Goal: Information Seeking & Learning: Learn about a topic

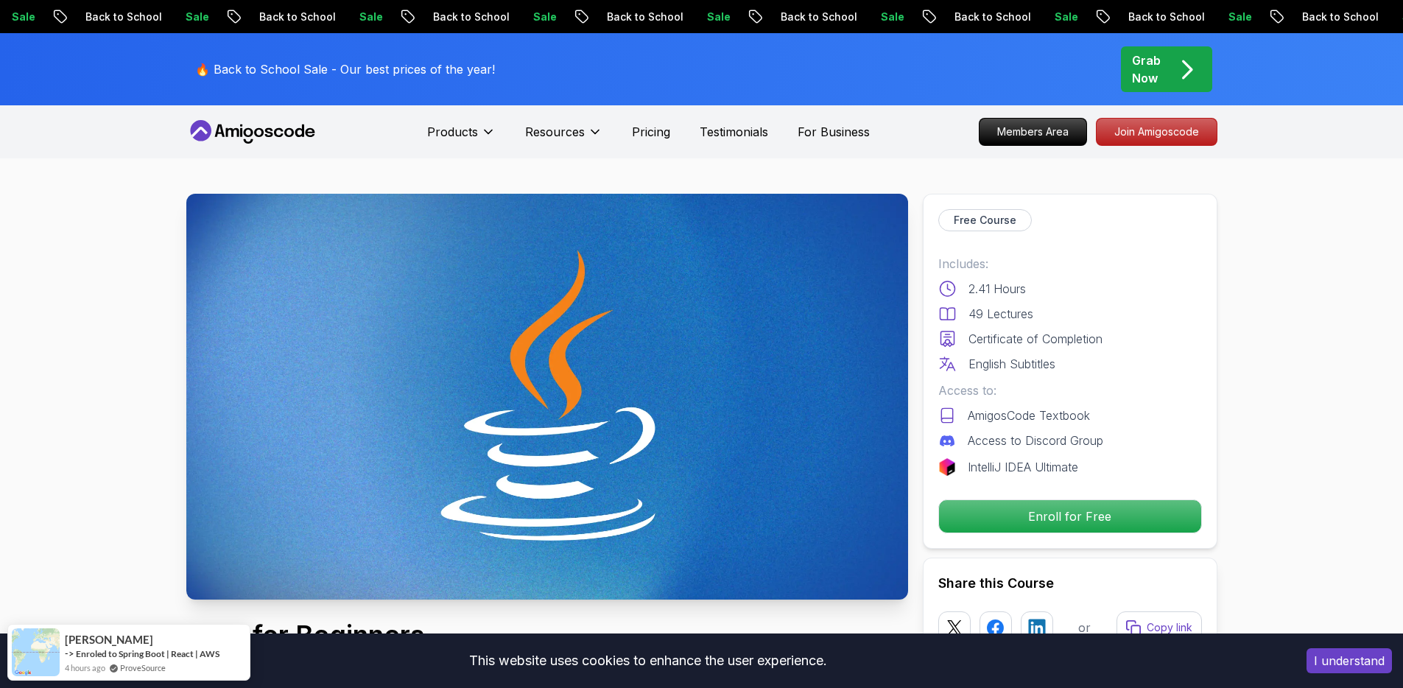
click at [1066, 507] on p "Enroll for Free" at bounding box center [1069, 516] width 249 height 31
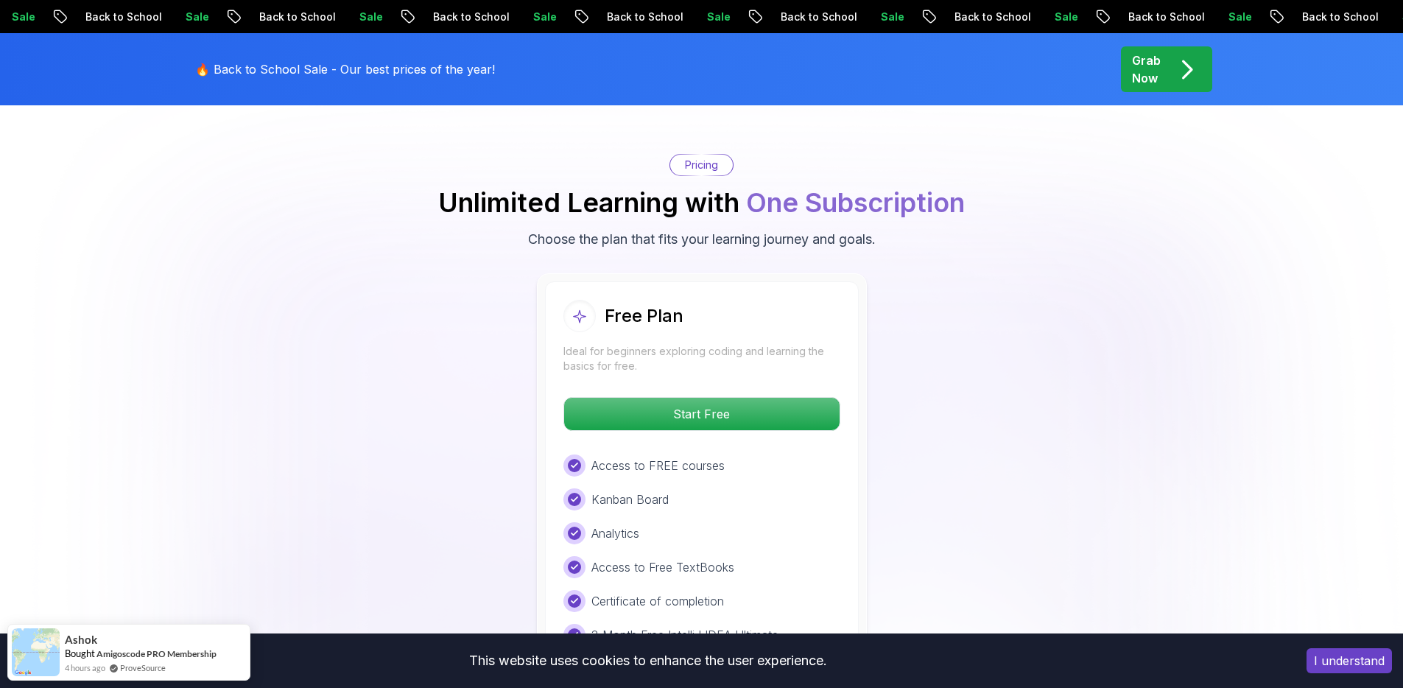
scroll to position [2937, 0]
click at [709, 398] on p "Start Free" at bounding box center [701, 413] width 261 height 31
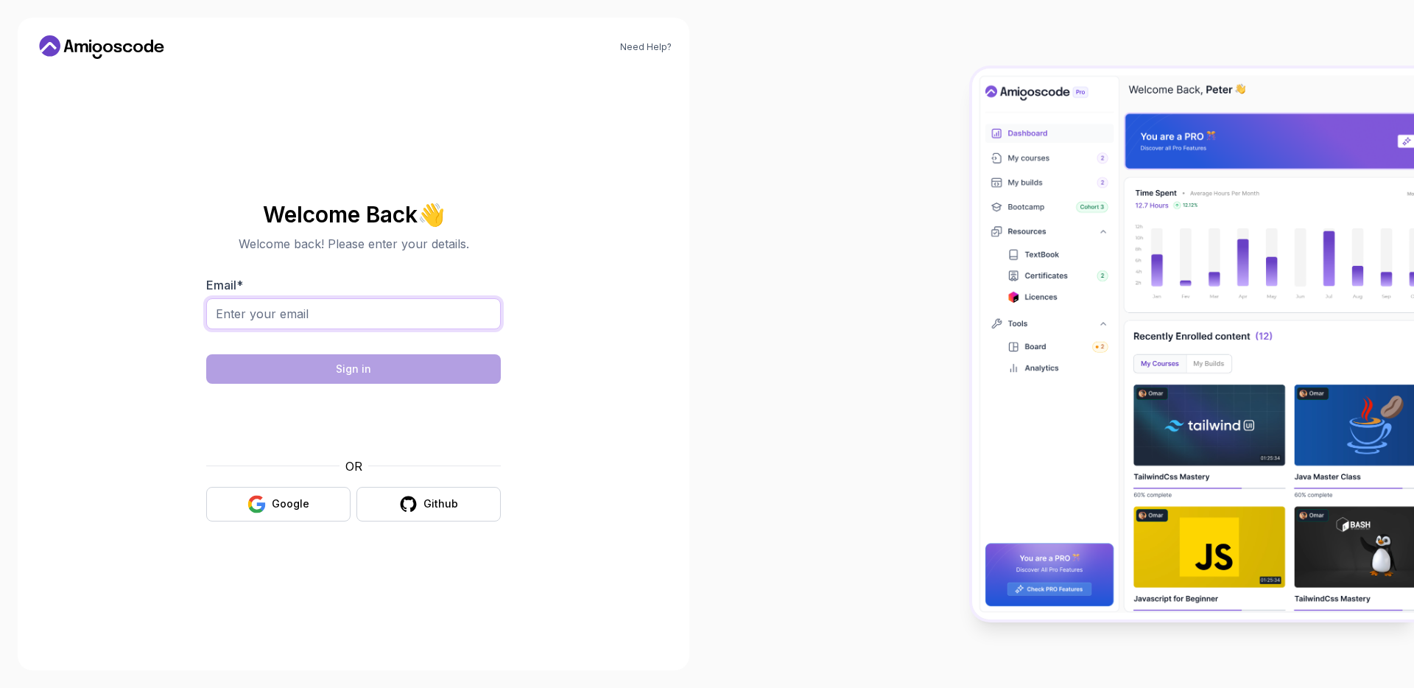
click at [328, 325] on input "Email *" at bounding box center [353, 313] width 295 height 31
click at [343, 317] on input "Email *" at bounding box center [353, 313] width 295 height 31
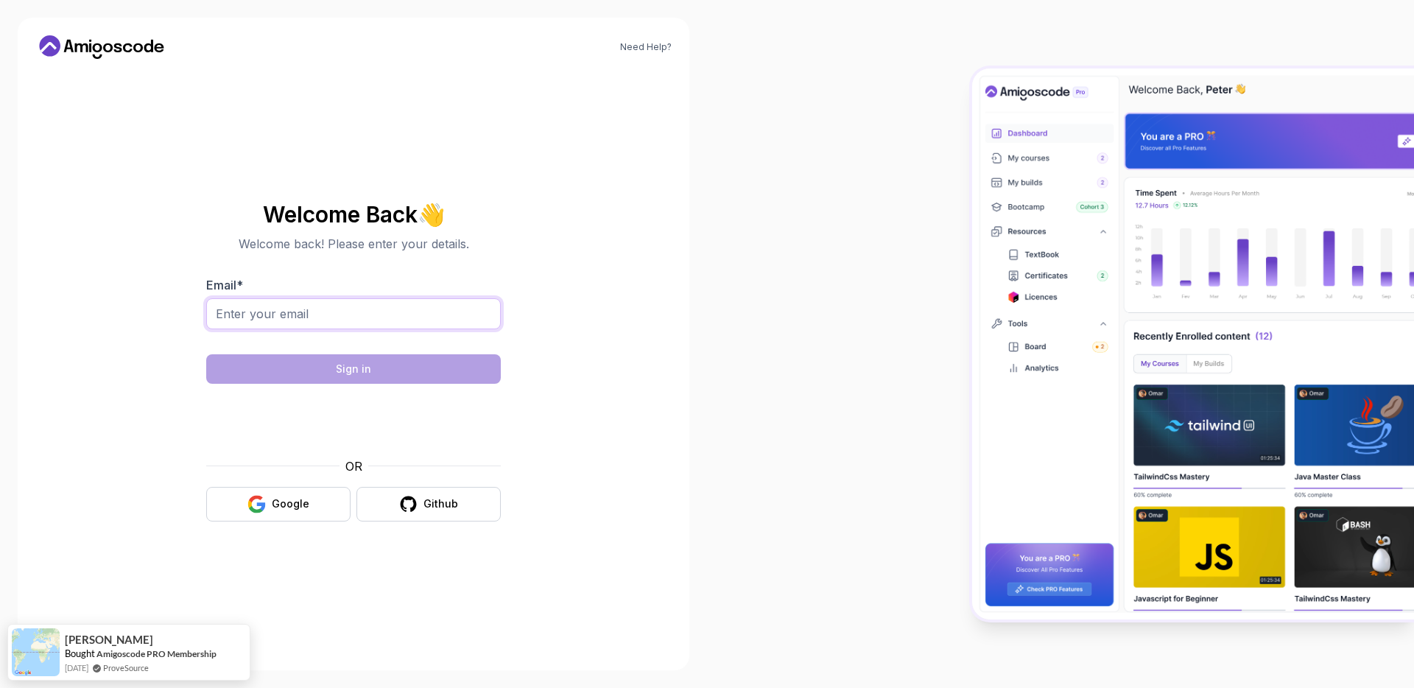
click at [343, 317] on input "Email *" at bounding box center [353, 313] width 295 height 31
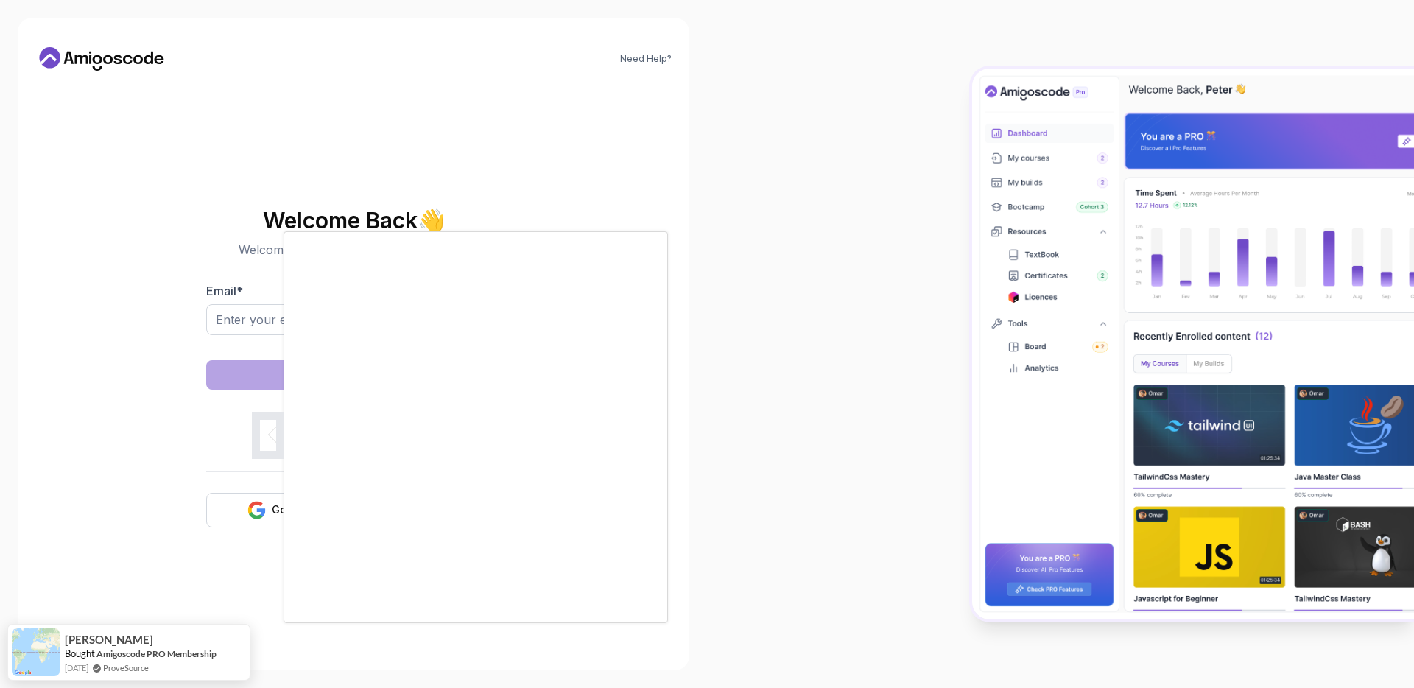
click at [271, 311] on div at bounding box center [707, 344] width 1414 height 688
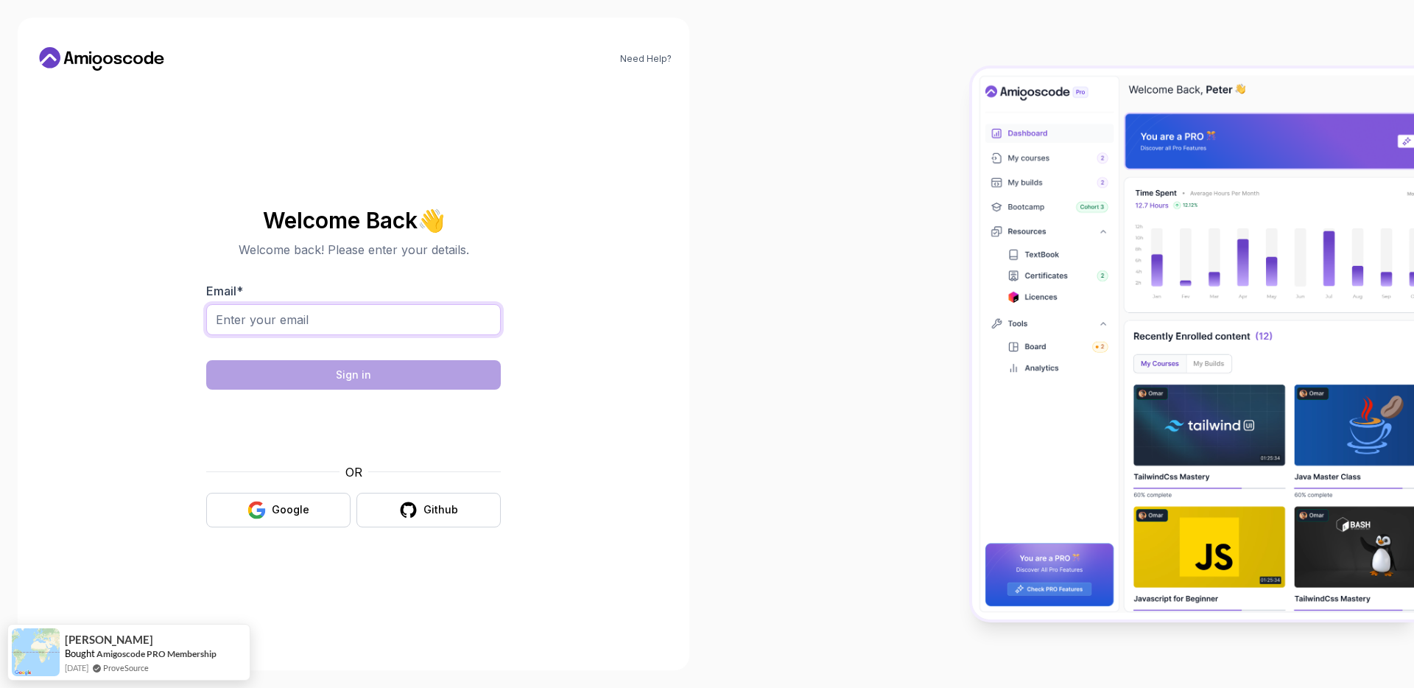
click at [268, 317] on input "Email *" at bounding box center [353, 319] width 295 height 31
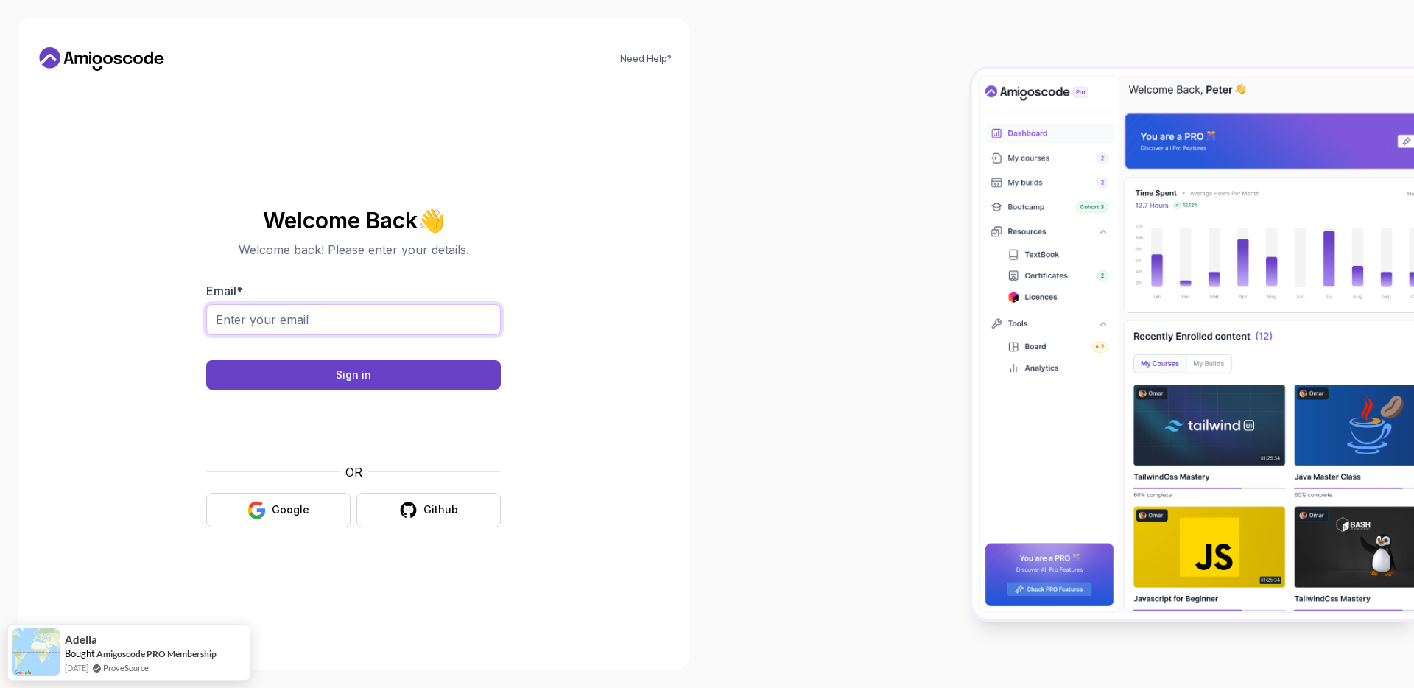
click at [264, 325] on input "Email *" at bounding box center [353, 319] width 295 height 31
type input "bipulhstu@gmail.com"
click at [206, 360] on button "Sign in" at bounding box center [353, 374] width 295 height 29
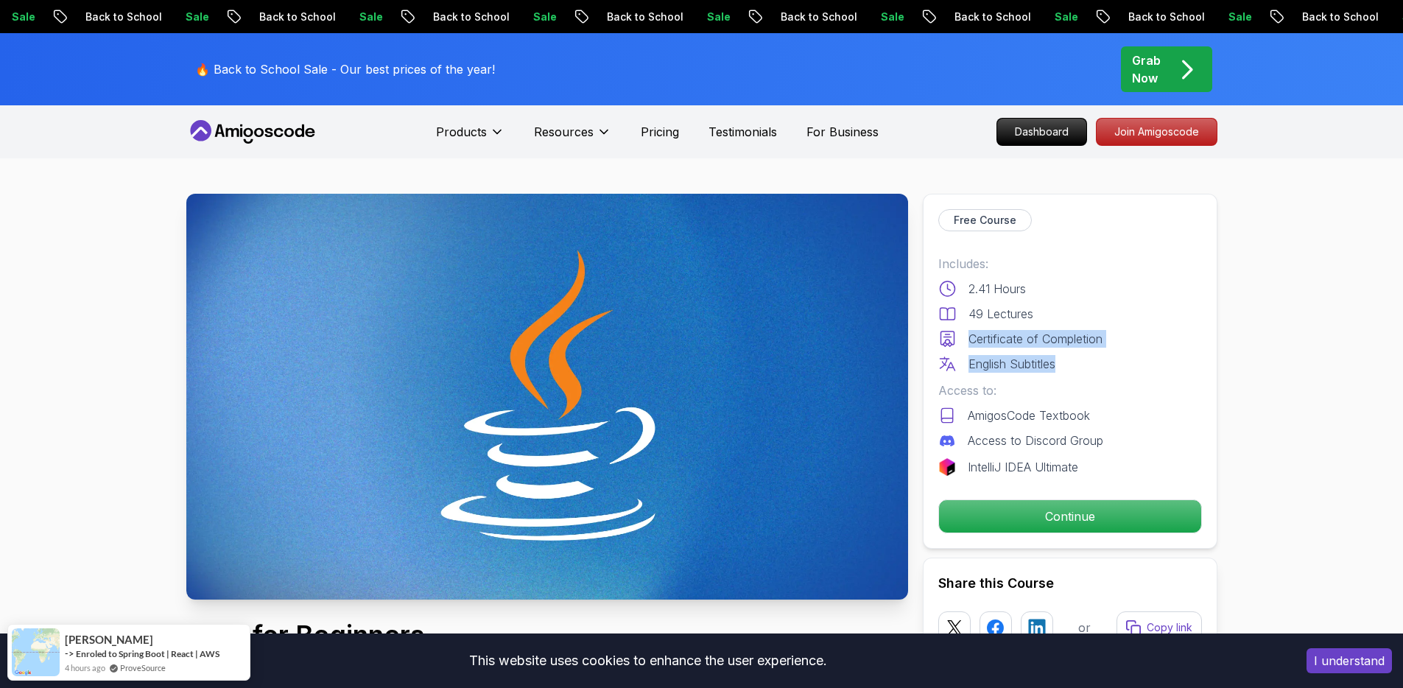
drag, startPoint x: 1112, startPoint y: 357, endPoint x: 967, endPoint y: 325, distance: 148.7
click at [967, 325] on div "Includes: 2.41 Hours 49 Lectures Certificate of Completion English Subtitles" at bounding box center [1070, 314] width 264 height 118
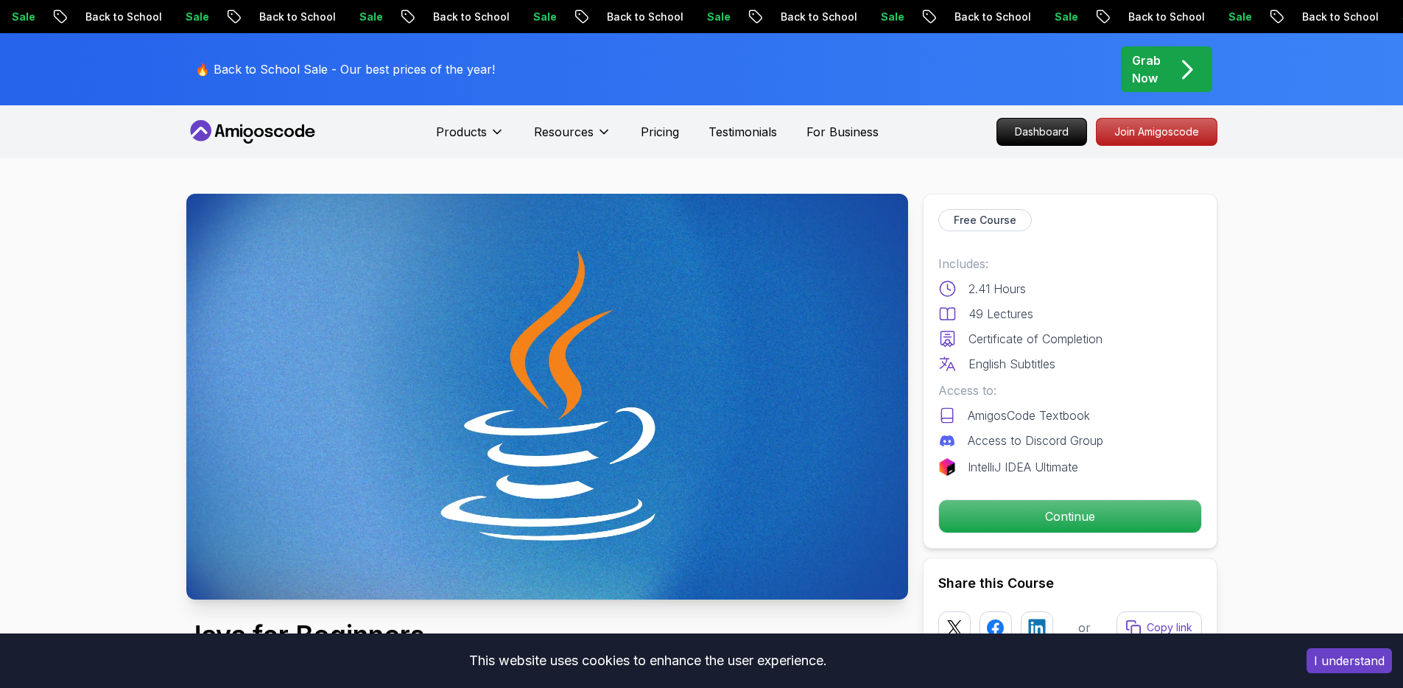
click at [1050, 319] on div "49 Lectures" at bounding box center [1070, 314] width 264 height 18
click at [1114, 388] on p "Access to:" at bounding box center [1070, 391] width 264 height 18
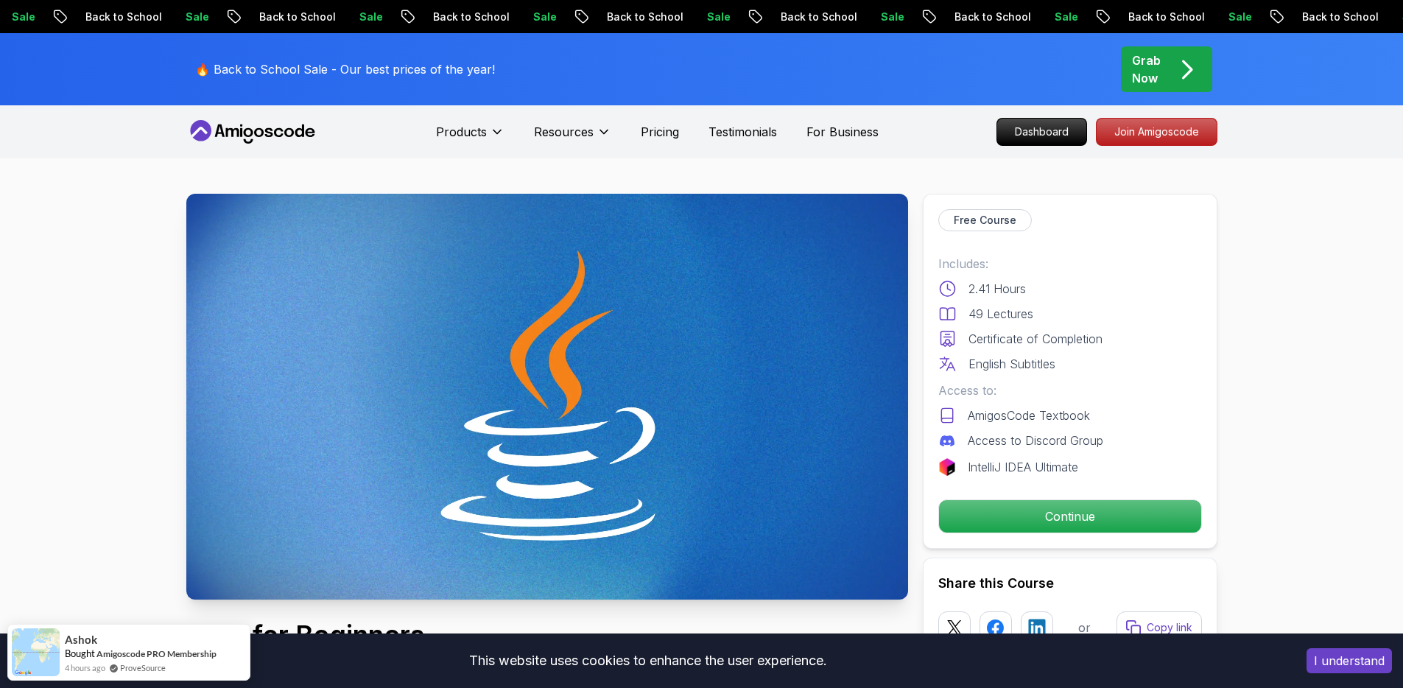
click at [1066, 130] on p "Dashboard" at bounding box center [1041, 131] width 85 height 25
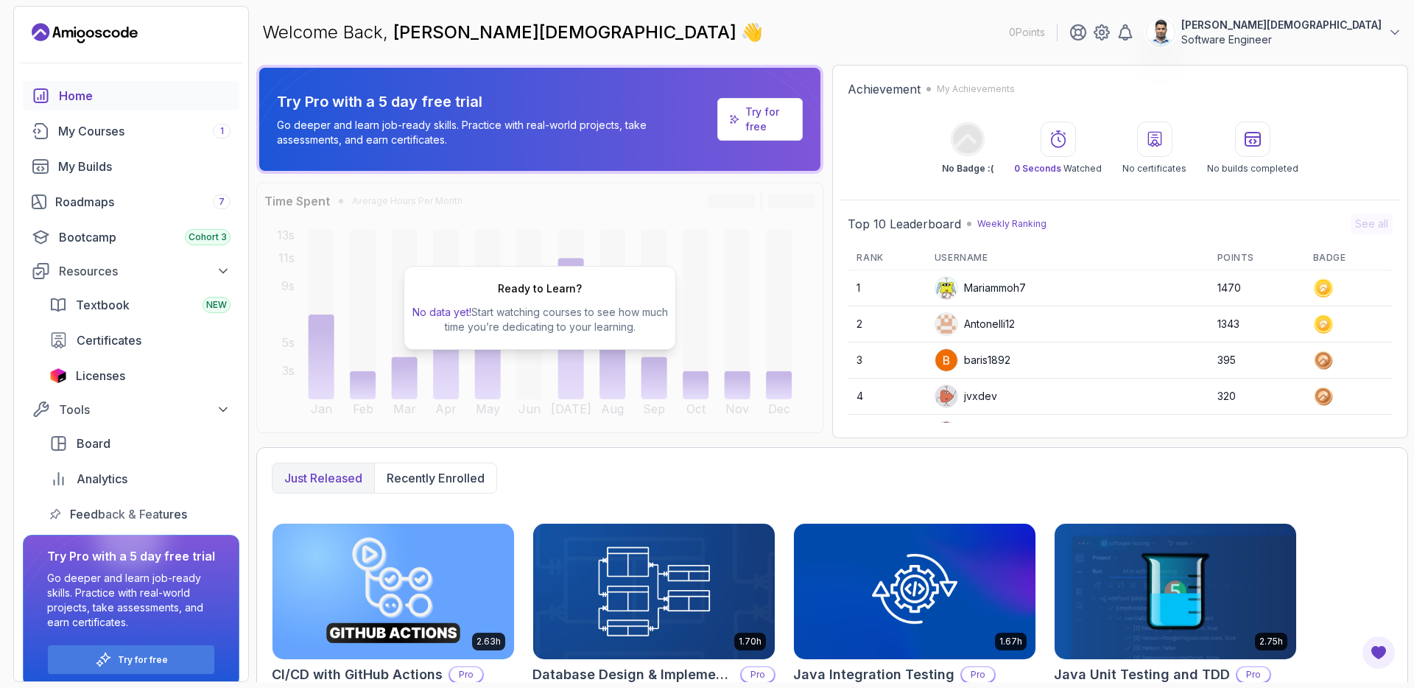
click at [675, 353] on div "Ready to Learn? No data yet! Start watching courses to see how much time you’re…" at bounding box center [539, 308] width 567 height 250
drag, startPoint x: 460, startPoint y: 266, endPoint x: 485, endPoint y: 265, distance: 25.8
click at [459, 266] on div "Ready to Learn? No data yet! Start watching courses to see how much time you’re…" at bounding box center [540, 308] width 273 height 84
drag, startPoint x: 1096, startPoint y: 331, endPoint x: 1173, endPoint y: 305, distance: 81.5
click at [1157, 325] on td "Antonelli12" at bounding box center [1067, 323] width 283 height 35
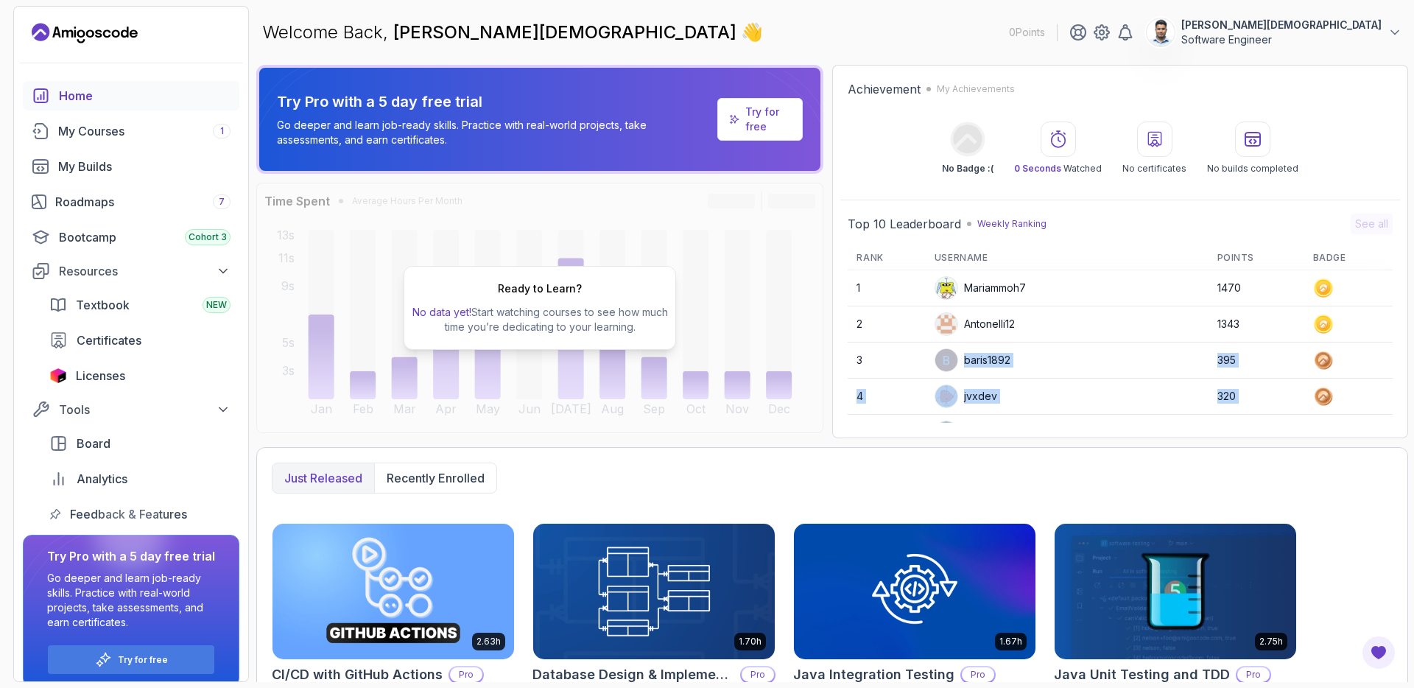
scroll to position [208, 0]
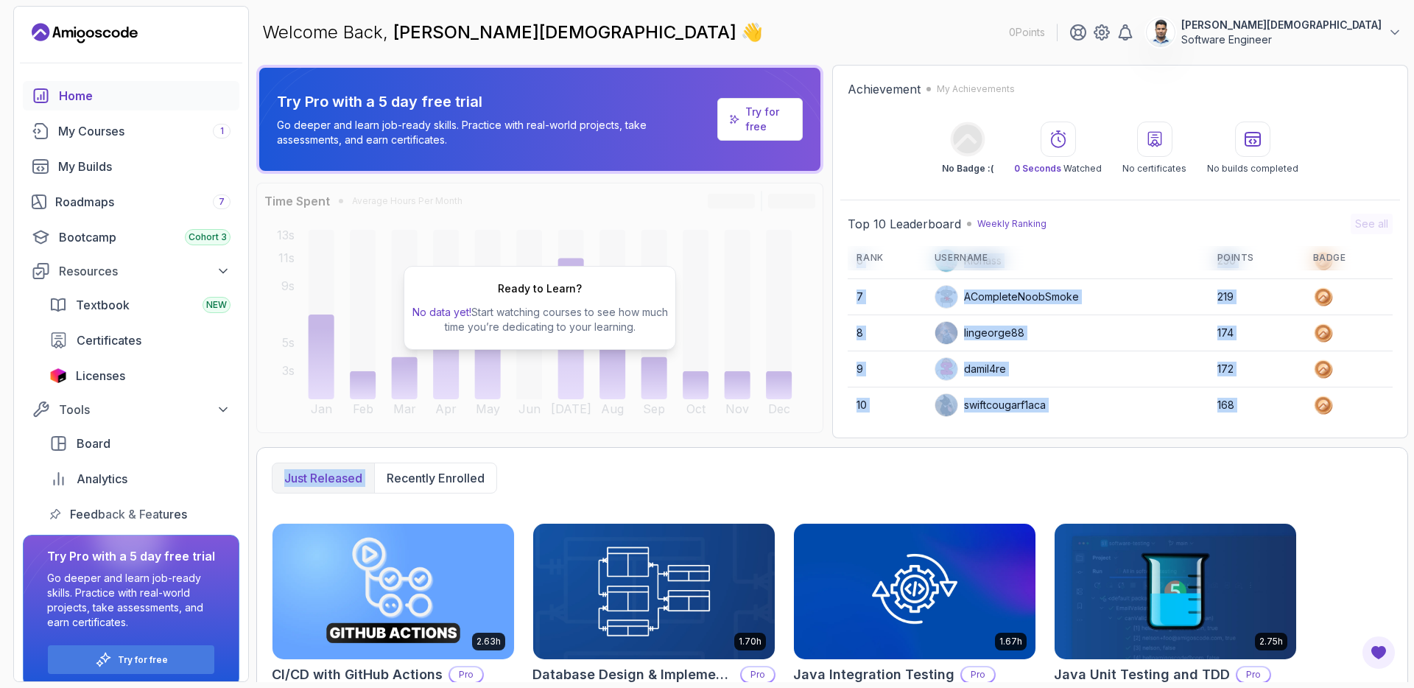
drag, startPoint x: 1103, startPoint y: 409, endPoint x: 1083, endPoint y: 460, distance: 54.8
click at [1085, 458] on div "Try Pro with a 5 day free trial Go deeper and learn job-ready skills. Practice …" at bounding box center [832, 373] width 1152 height 617
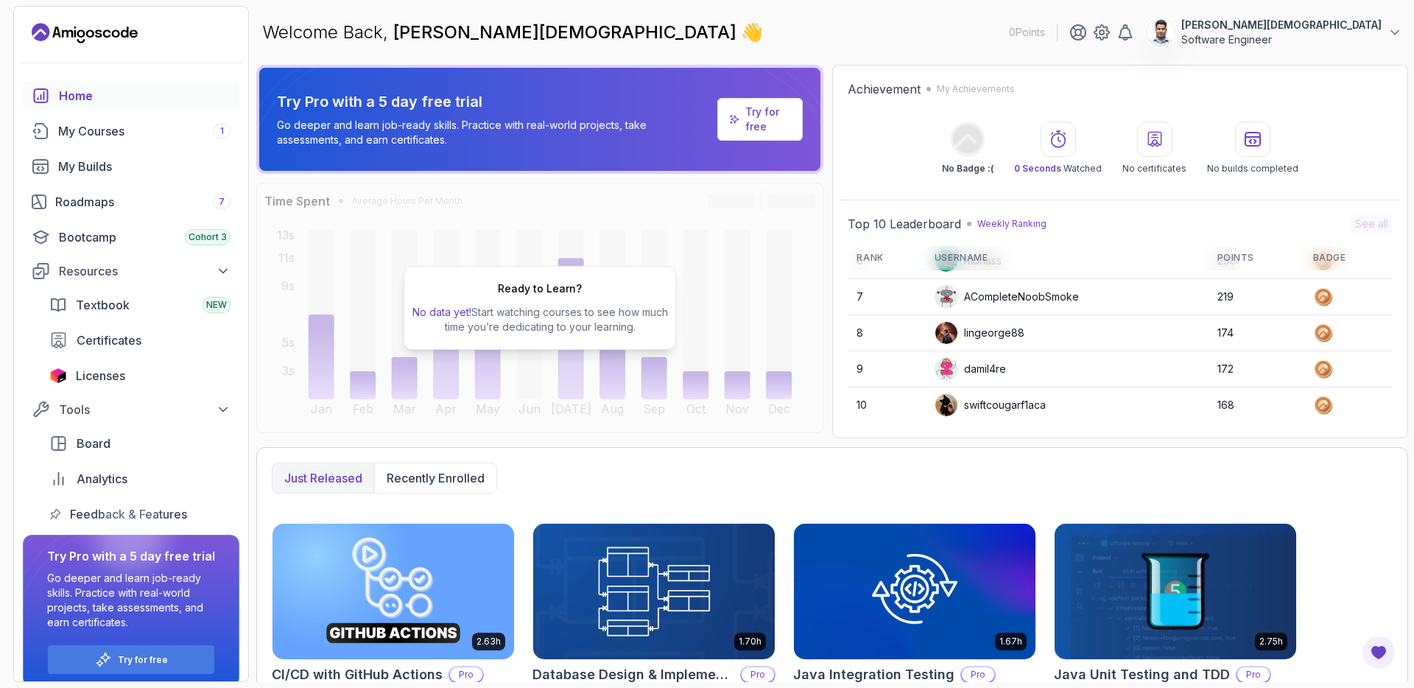
click at [1150, 152] on div at bounding box center [1154, 139] width 35 height 35
click at [1287, 141] on div "No builds completed" at bounding box center [1252, 148] width 91 height 53
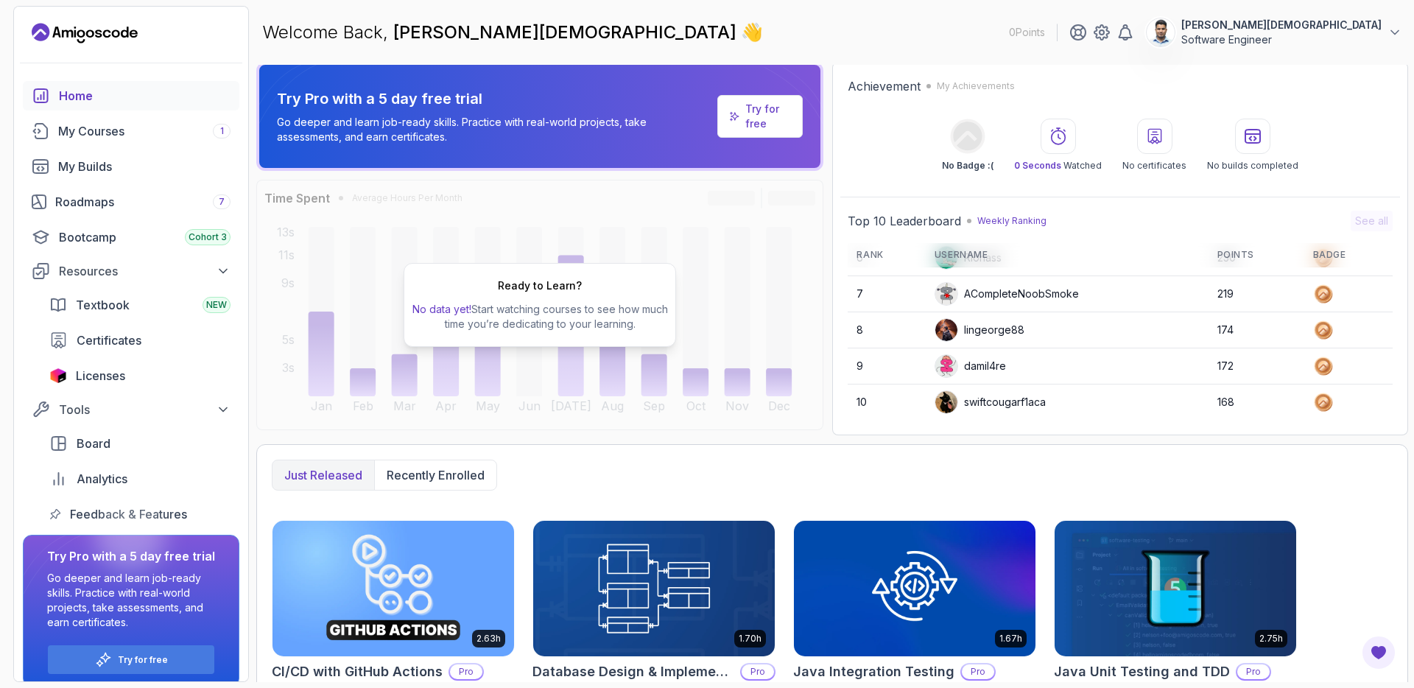
click at [1327, 32] on p "Software Engineer" at bounding box center [1281, 39] width 200 height 15
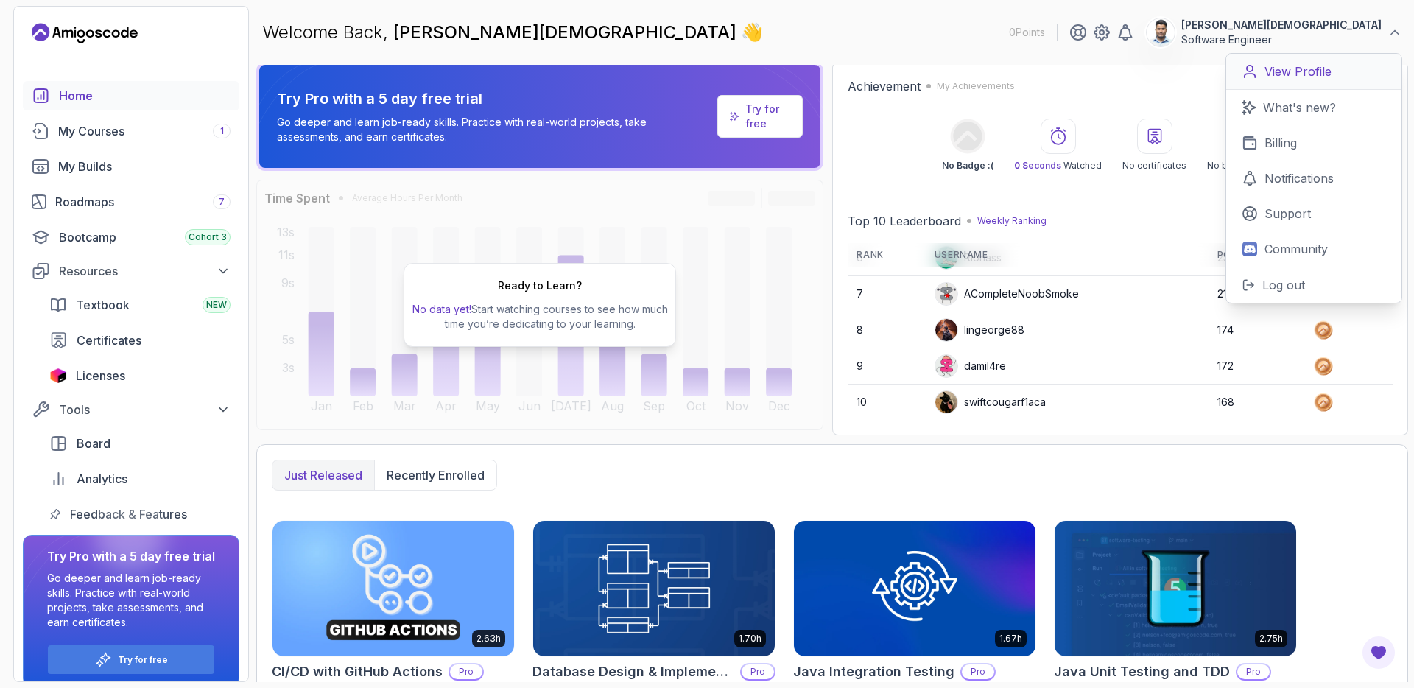
click at [1304, 80] on link "View Profile" at bounding box center [1313, 72] width 175 height 36
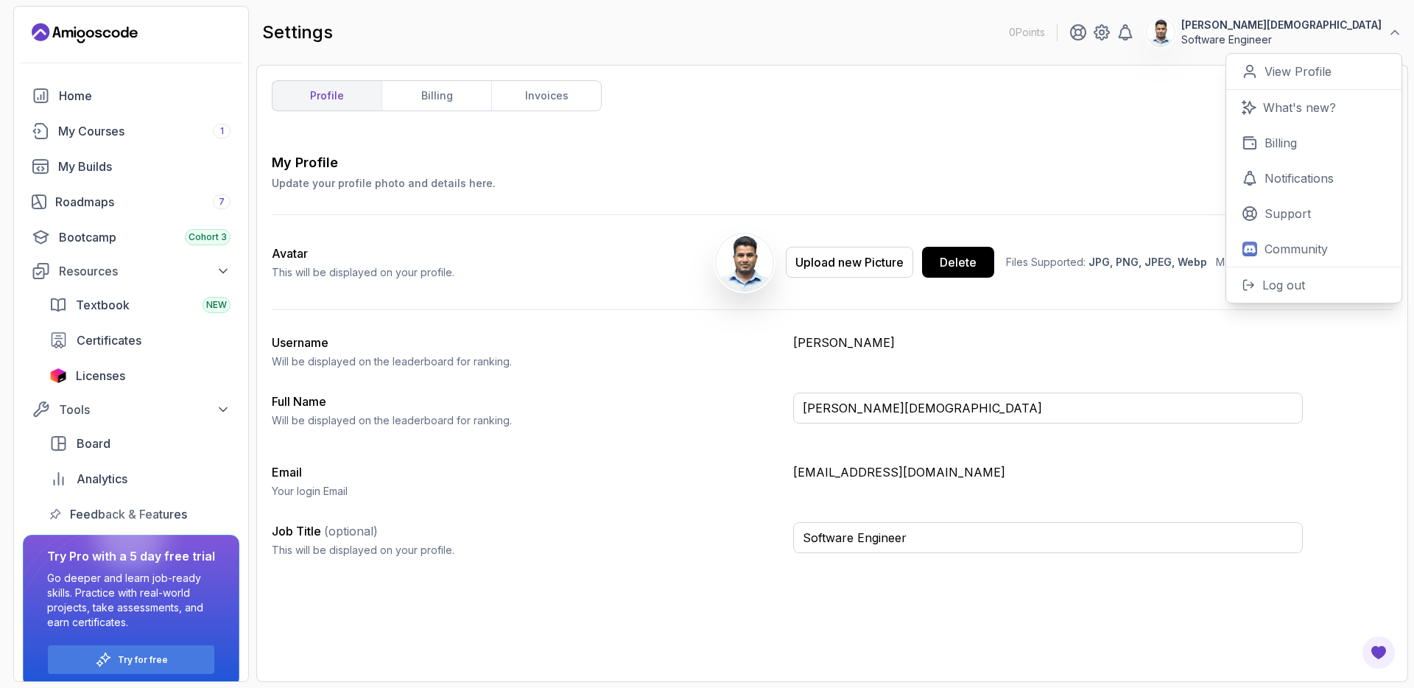
click at [859, 298] on div "Avatar This will be displayed on your profile. Upload new Picture Delete Files …" at bounding box center [787, 262] width 1031 height 94
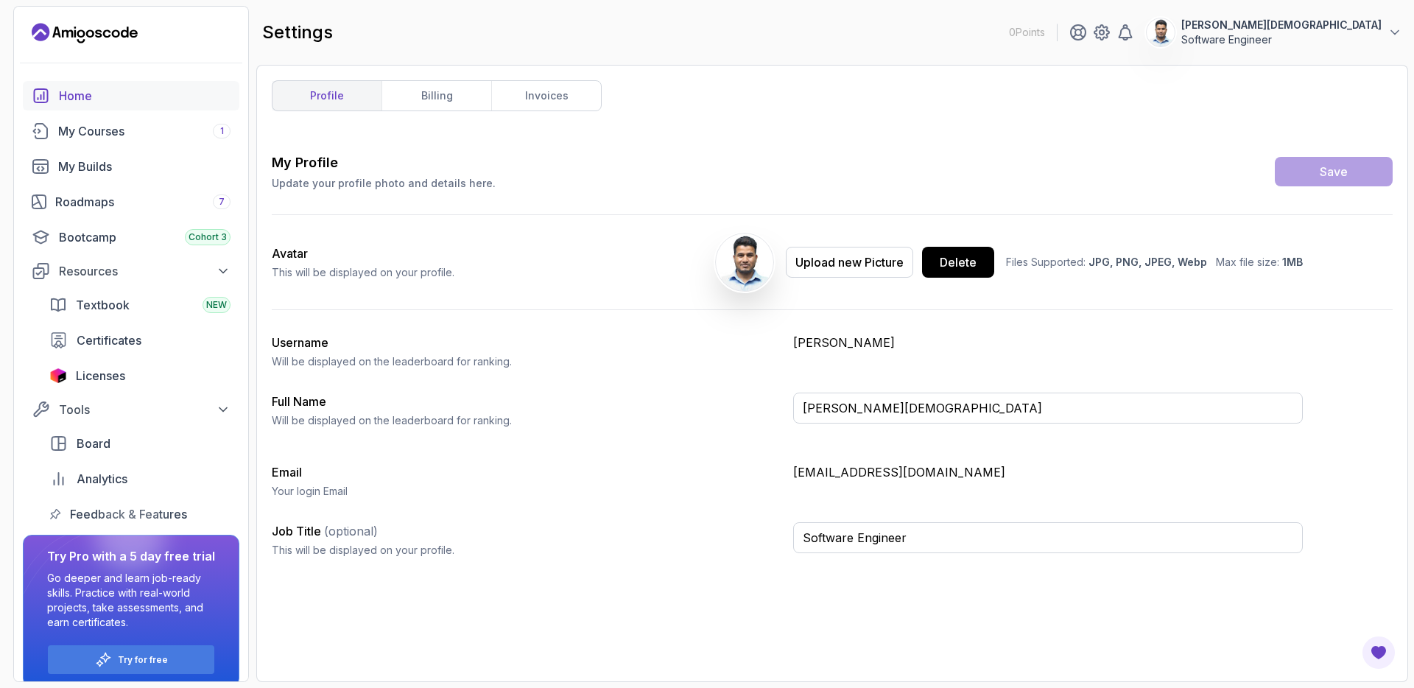
click at [102, 101] on div "Home" at bounding box center [145, 96] width 172 height 18
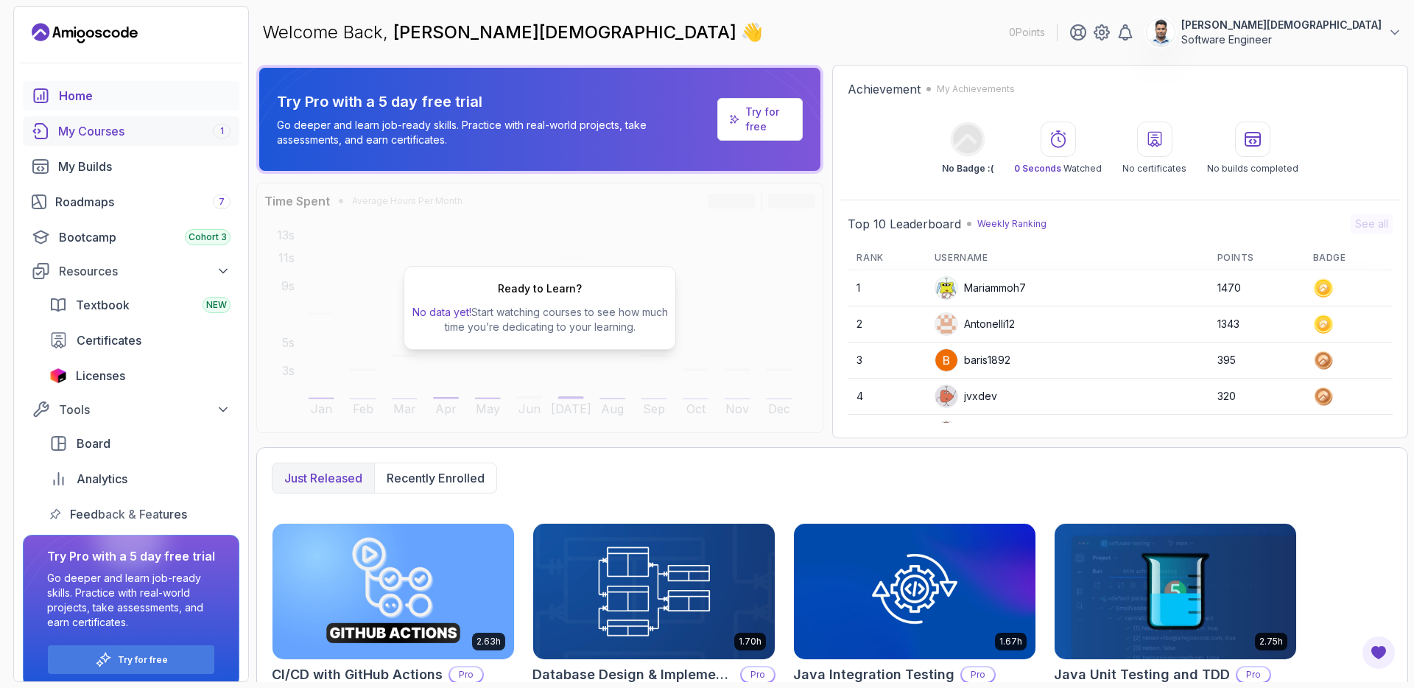
click at [150, 138] on div "My Courses 1" at bounding box center [144, 131] width 172 height 18
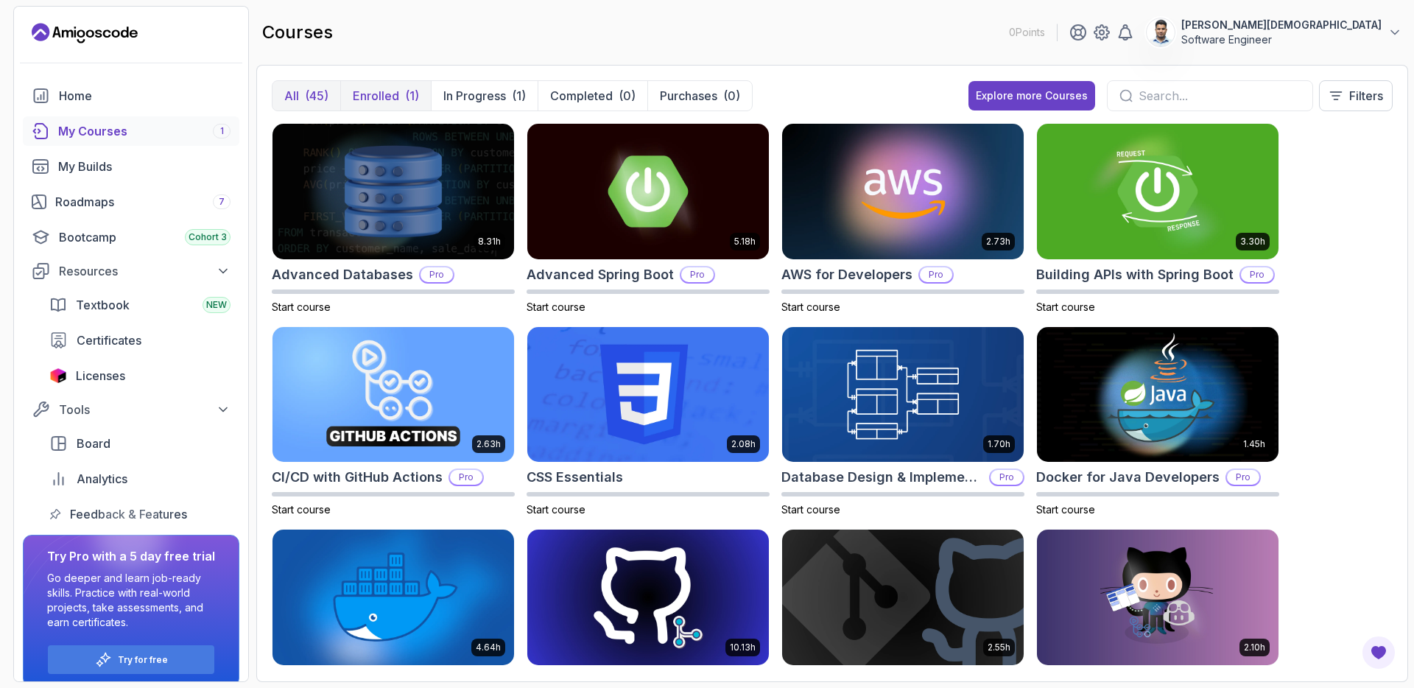
click at [393, 103] on p "Enrolled" at bounding box center [376, 96] width 46 height 18
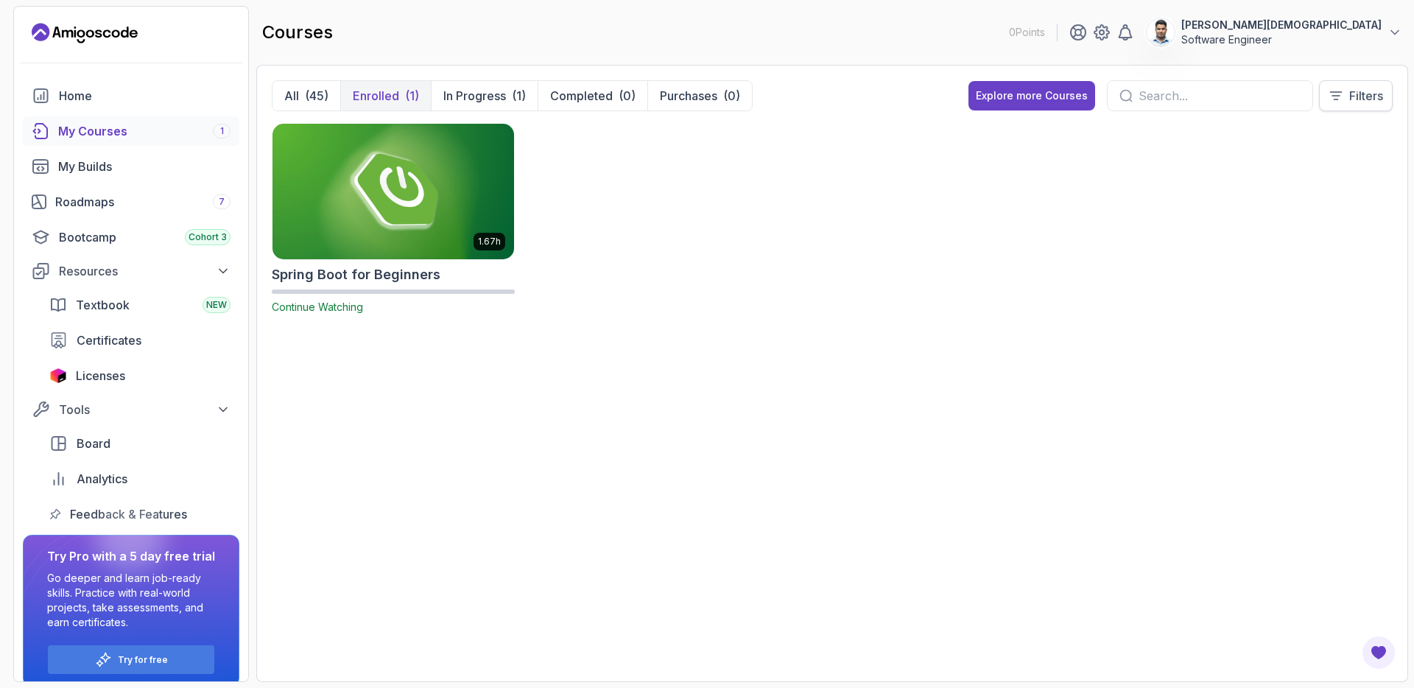
click at [1354, 99] on p "Filters" at bounding box center [1366, 96] width 34 height 18
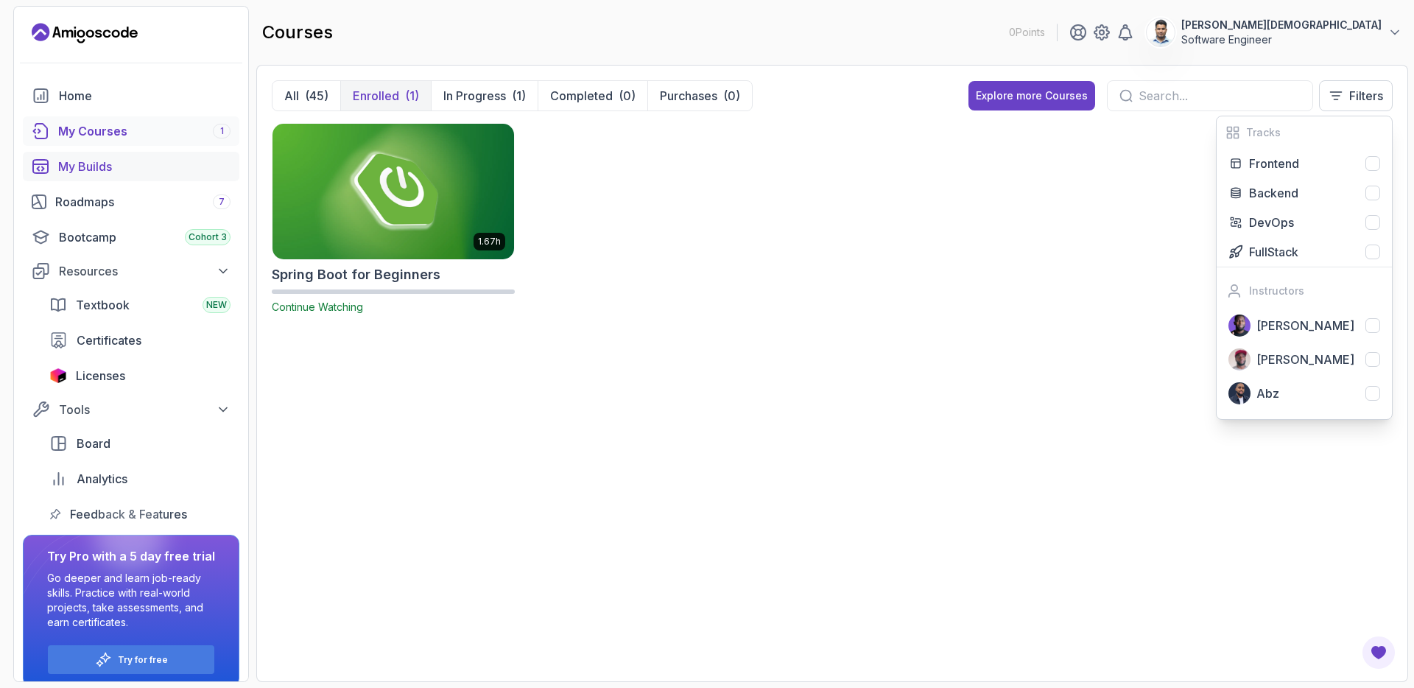
click at [119, 158] on div "My Builds" at bounding box center [144, 167] width 172 height 18
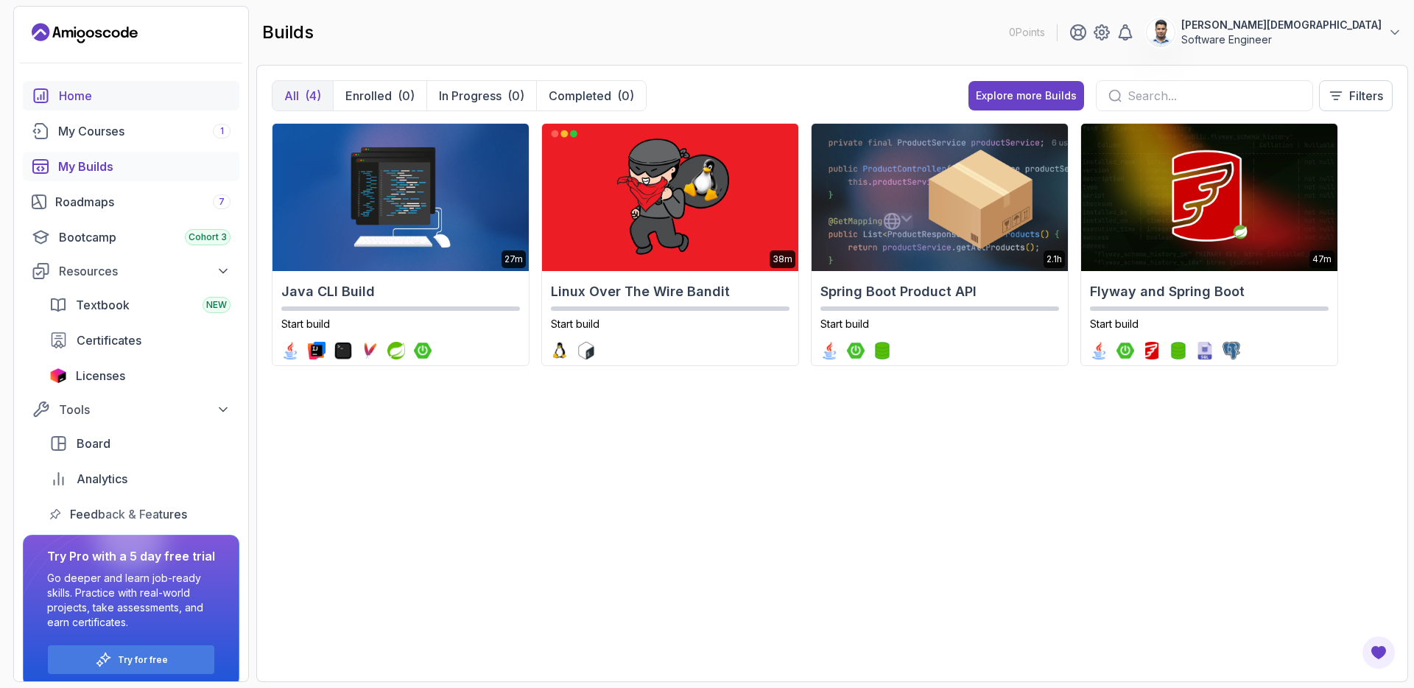
click at [122, 100] on div "Home" at bounding box center [145, 96] width 172 height 18
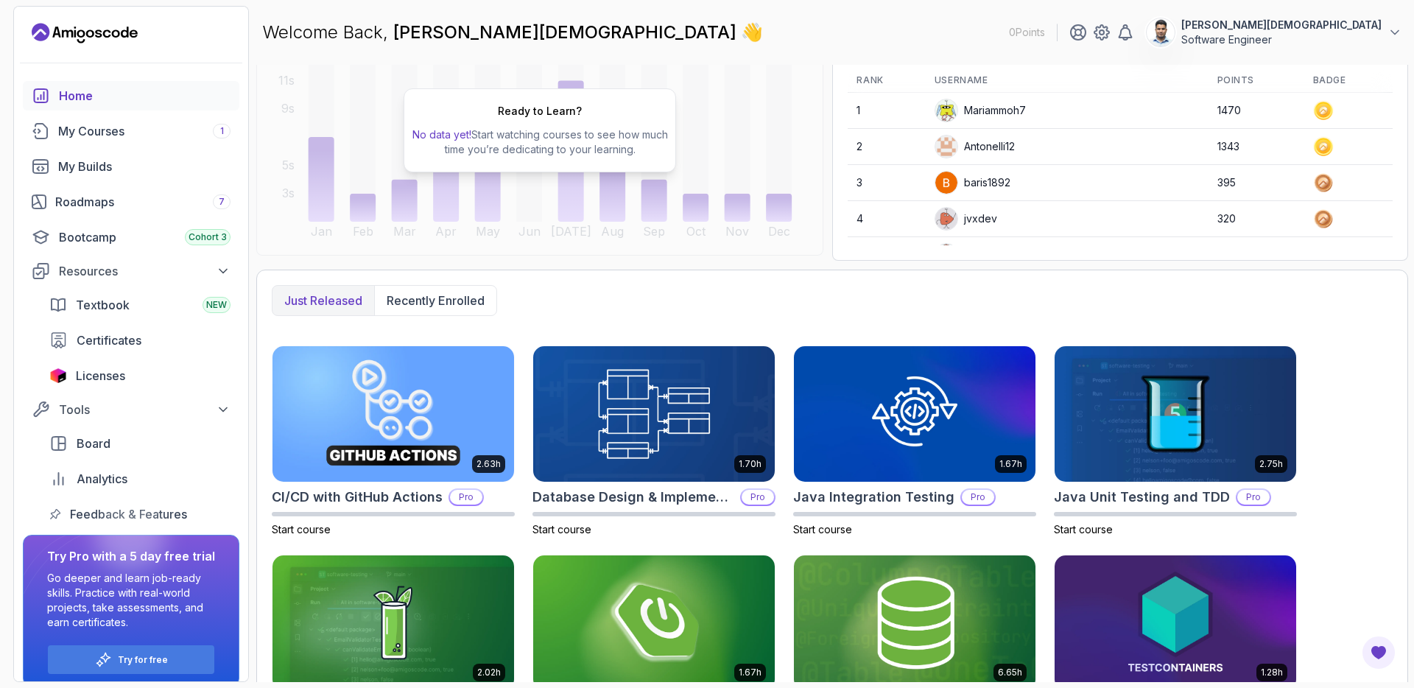
scroll to position [256, 0]
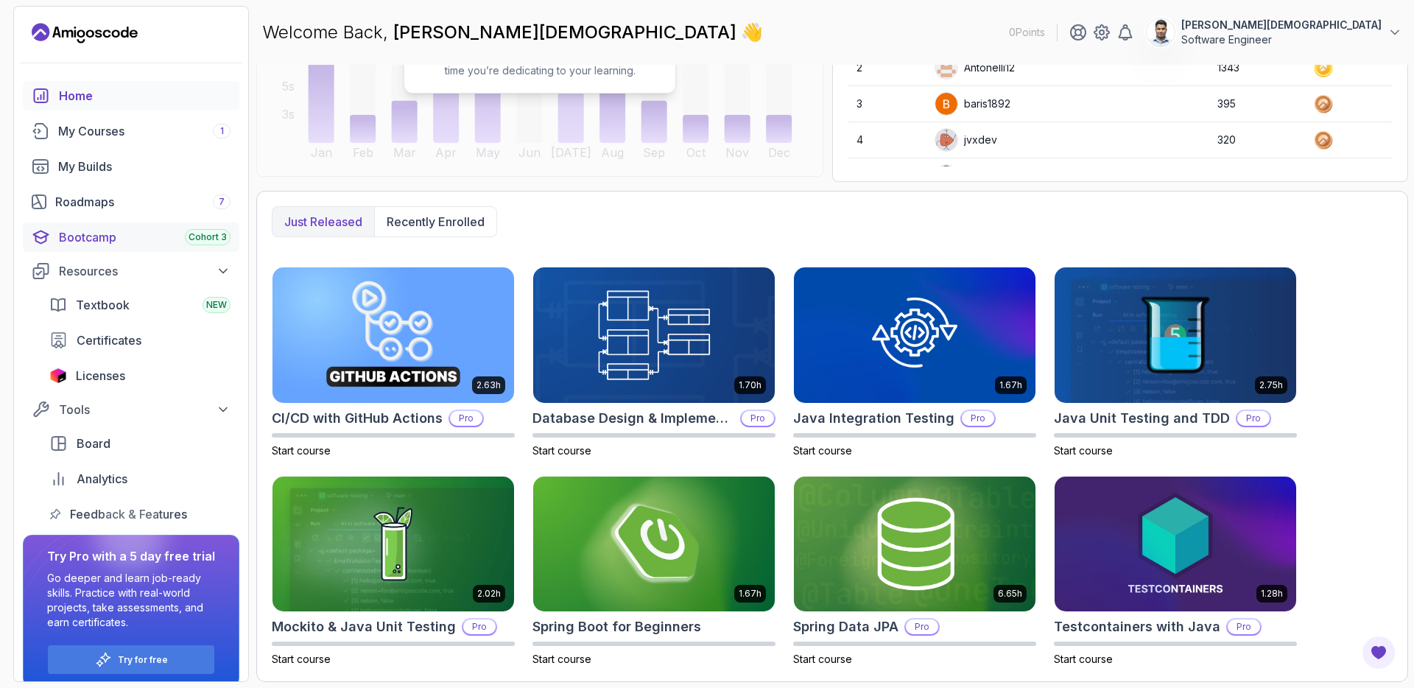
click at [96, 235] on div "Bootcamp Cohort 3" at bounding box center [145, 237] width 172 height 18
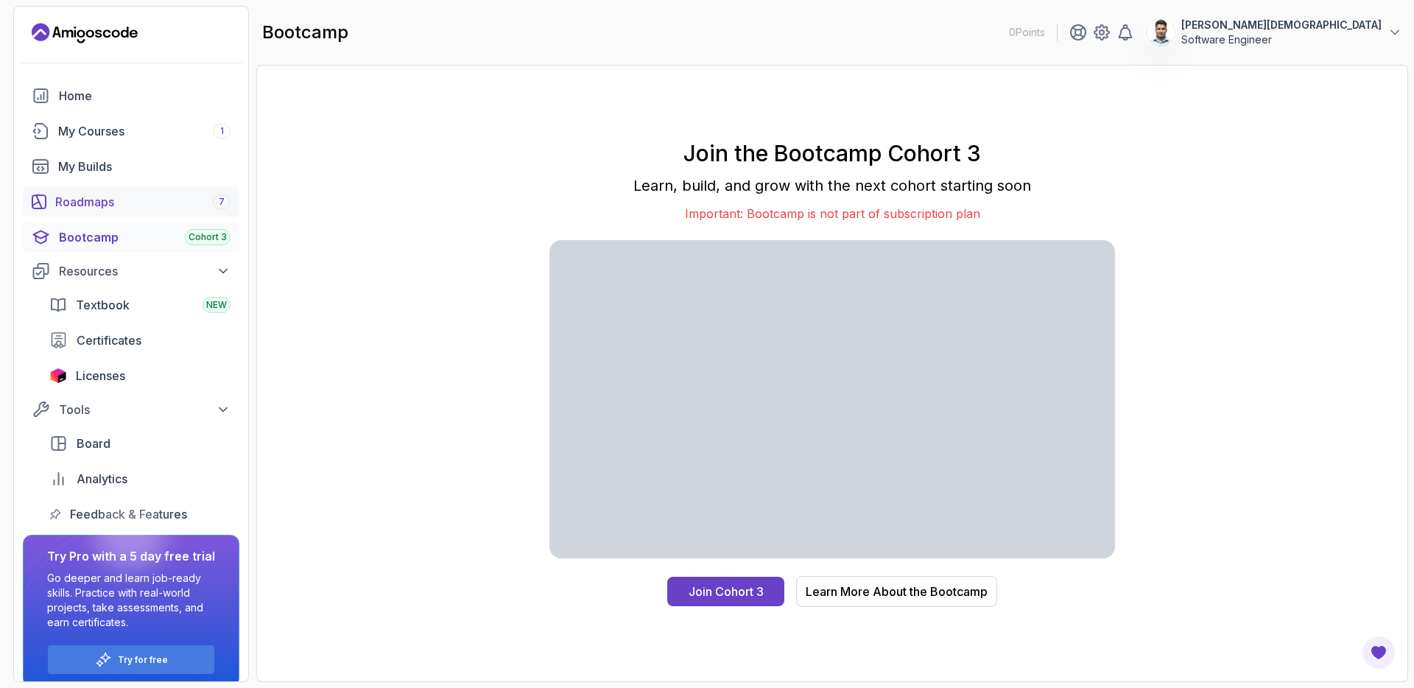
click at [129, 212] on link "Roadmaps 7" at bounding box center [131, 201] width 217 height 29
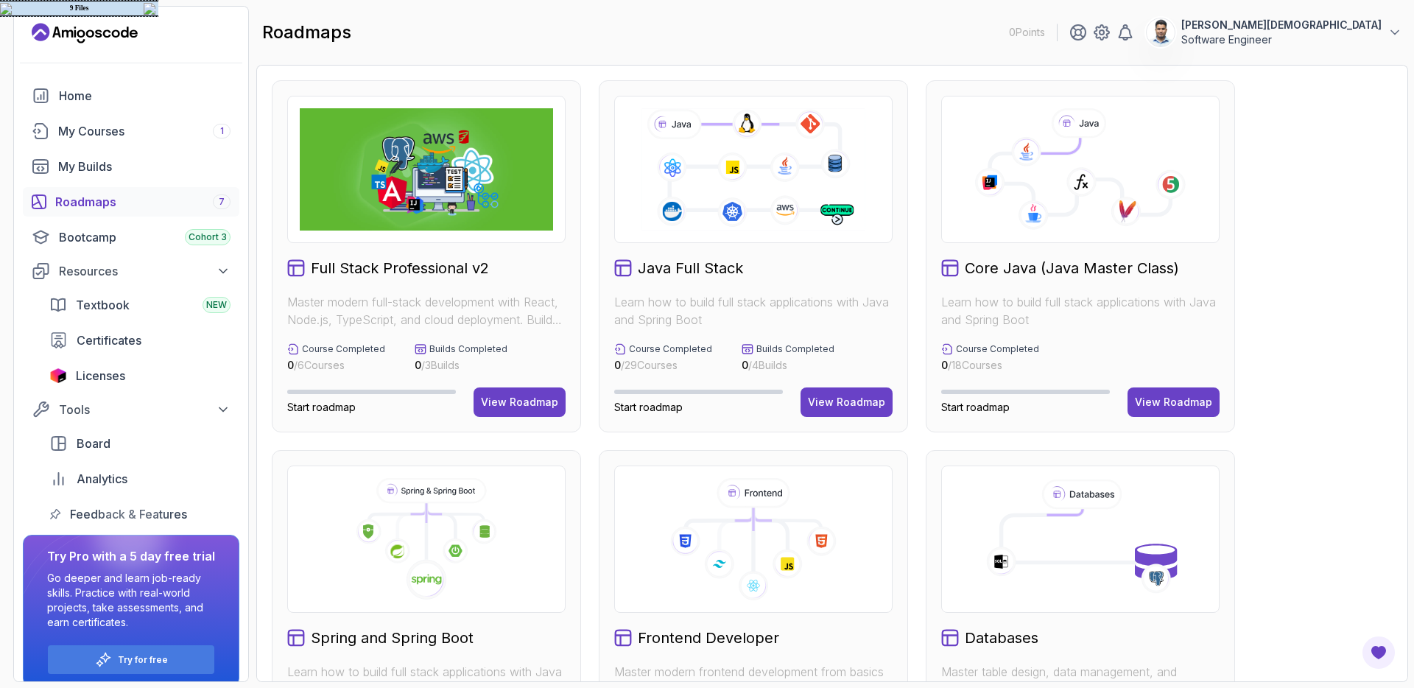
scroll to position [505, 0]
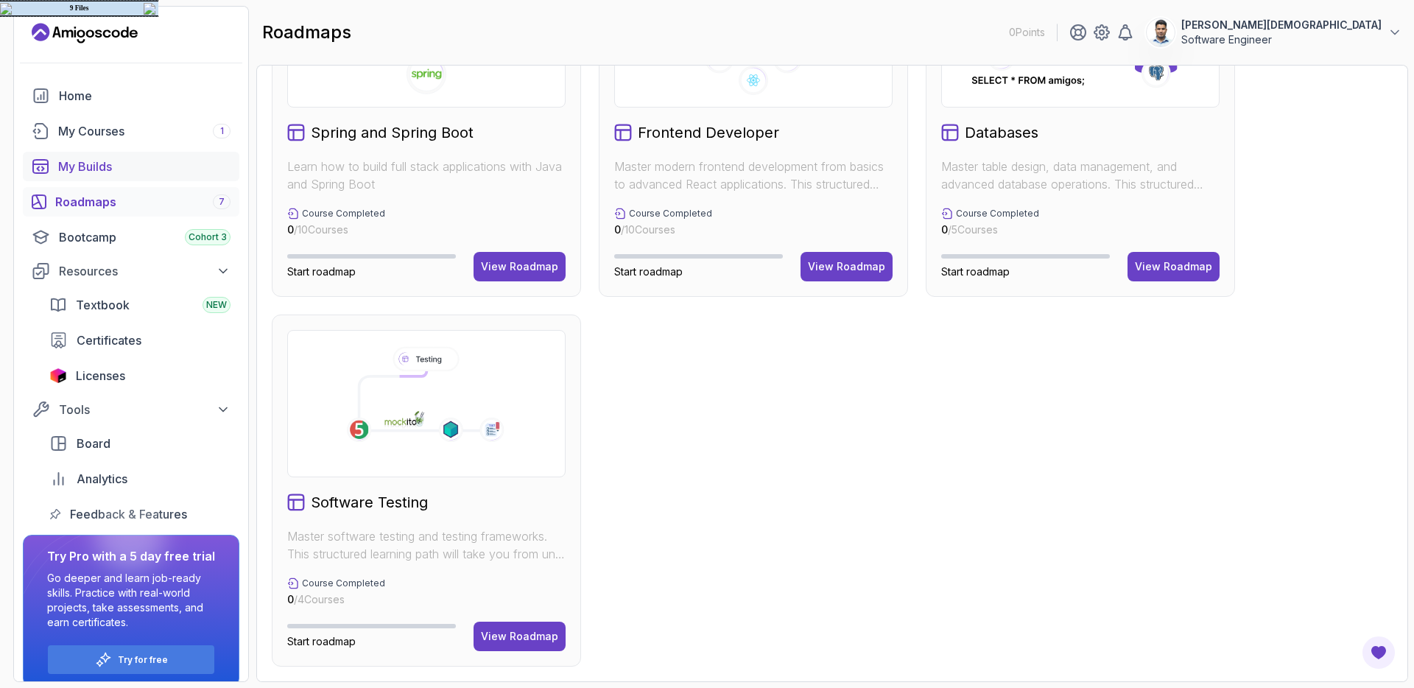
click at [132, 161] on div "My Builds" at bounding box center [144, 167] width 172 height 18
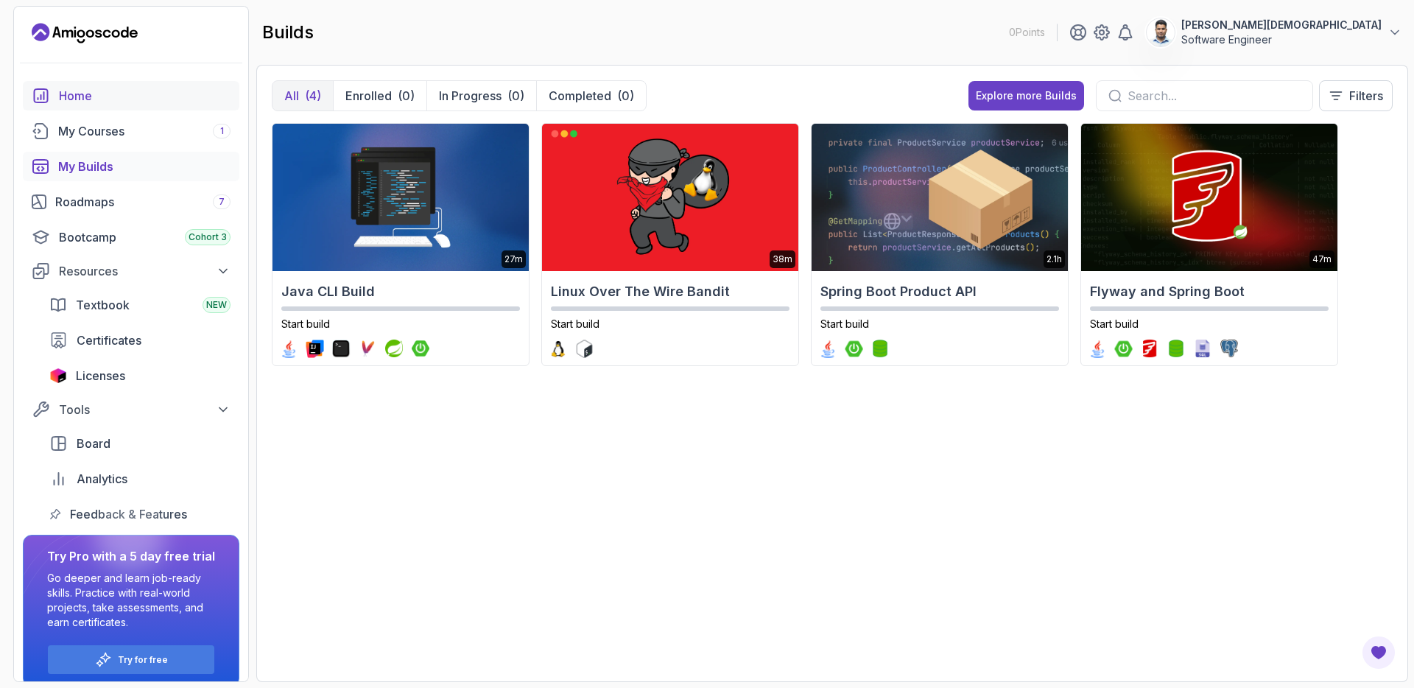
click at [125, 103] on div "Home" at bounding box center [145, 96] width 172 height 18
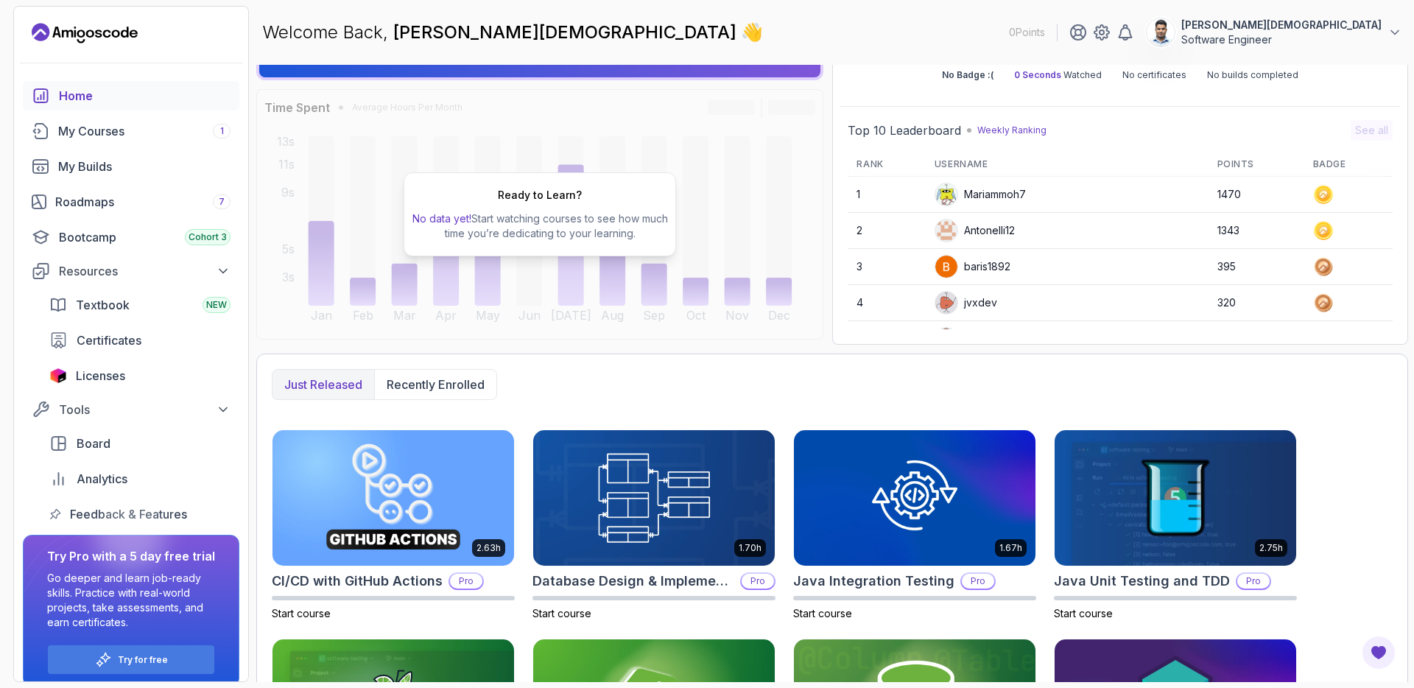
scroll to position [256, 0]
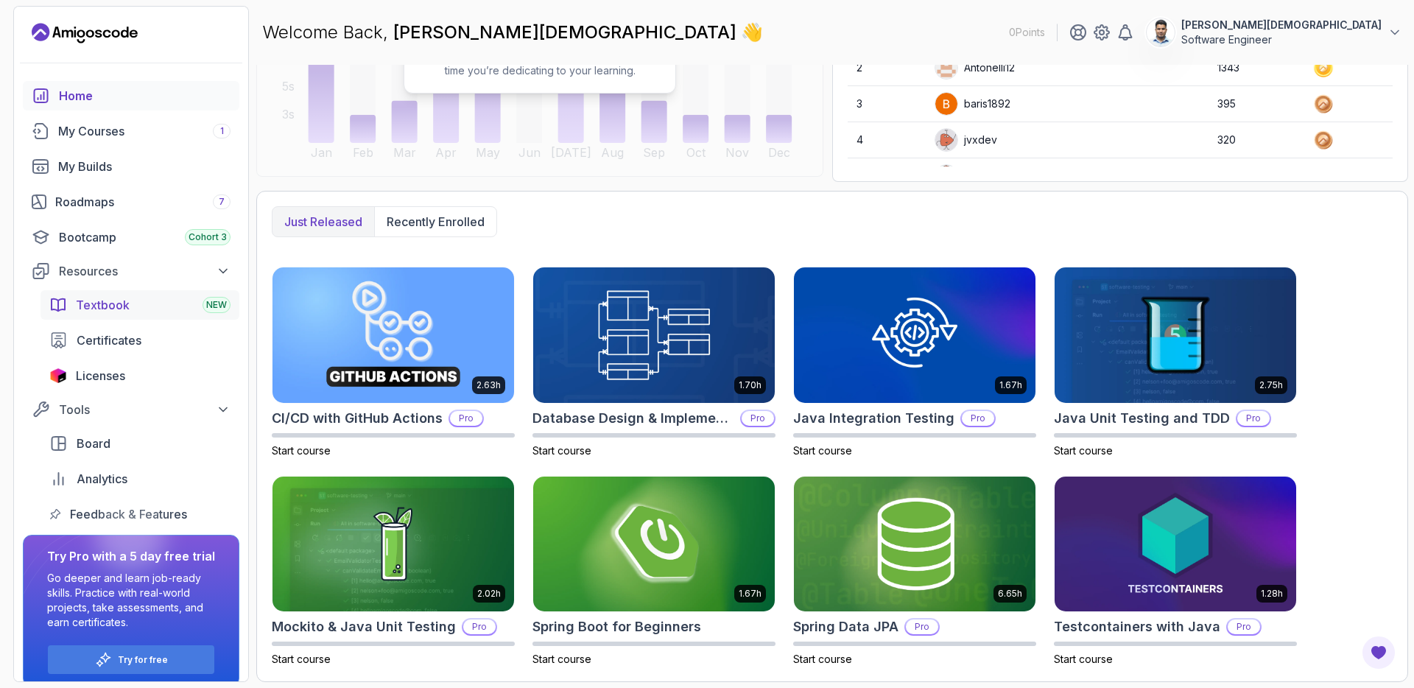
click at [134, 306] on div "Textbook NEW" at bounding box center [153, 305] width 155 height 18
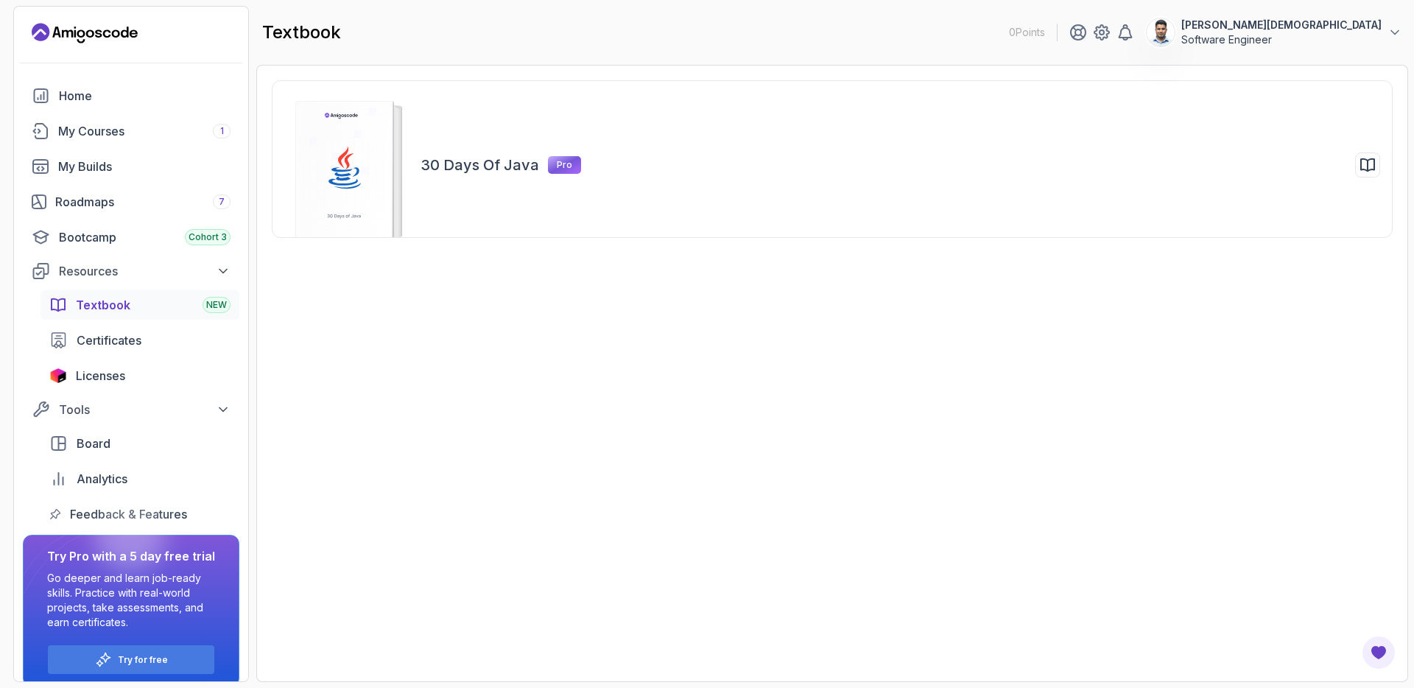
click at [60, 31] on icon "Landing page" at bounding box center [85, 33] width 106 height 24
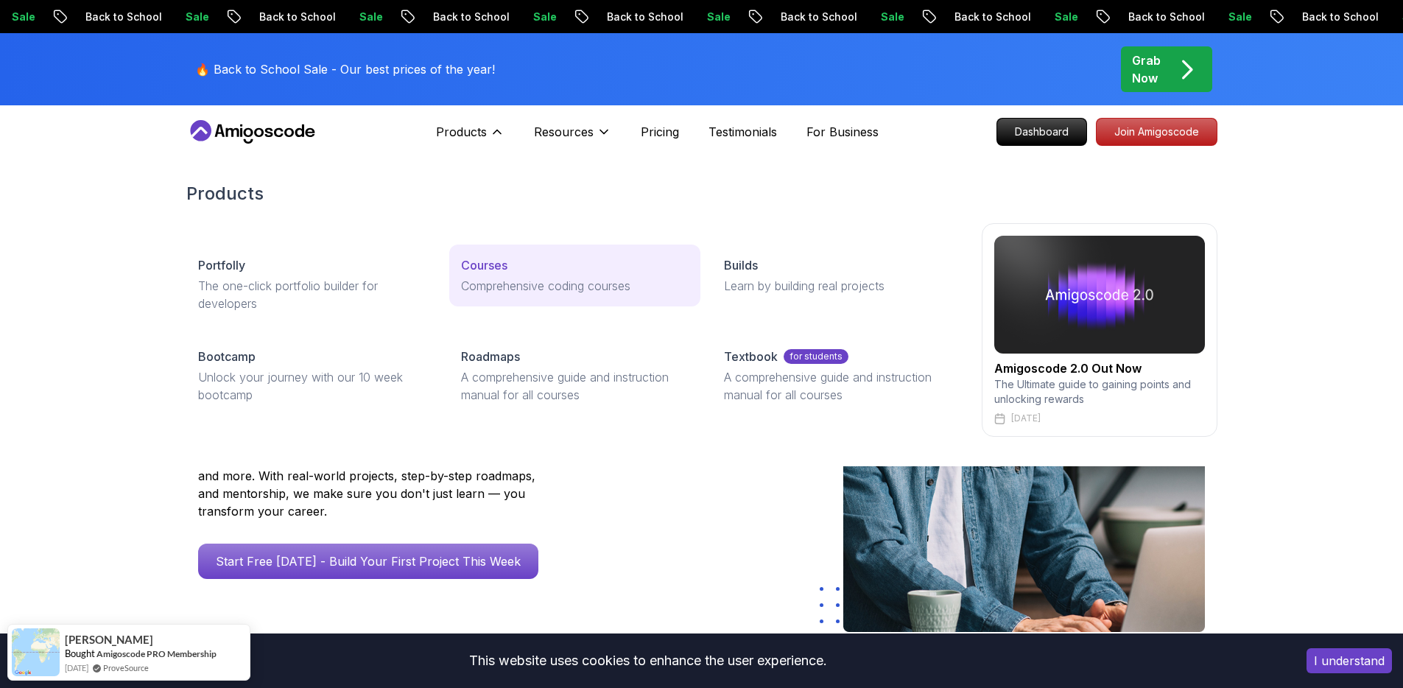
click at [513, 268] on div "Courses" at bounding box center [575, 265] width 228 height 18
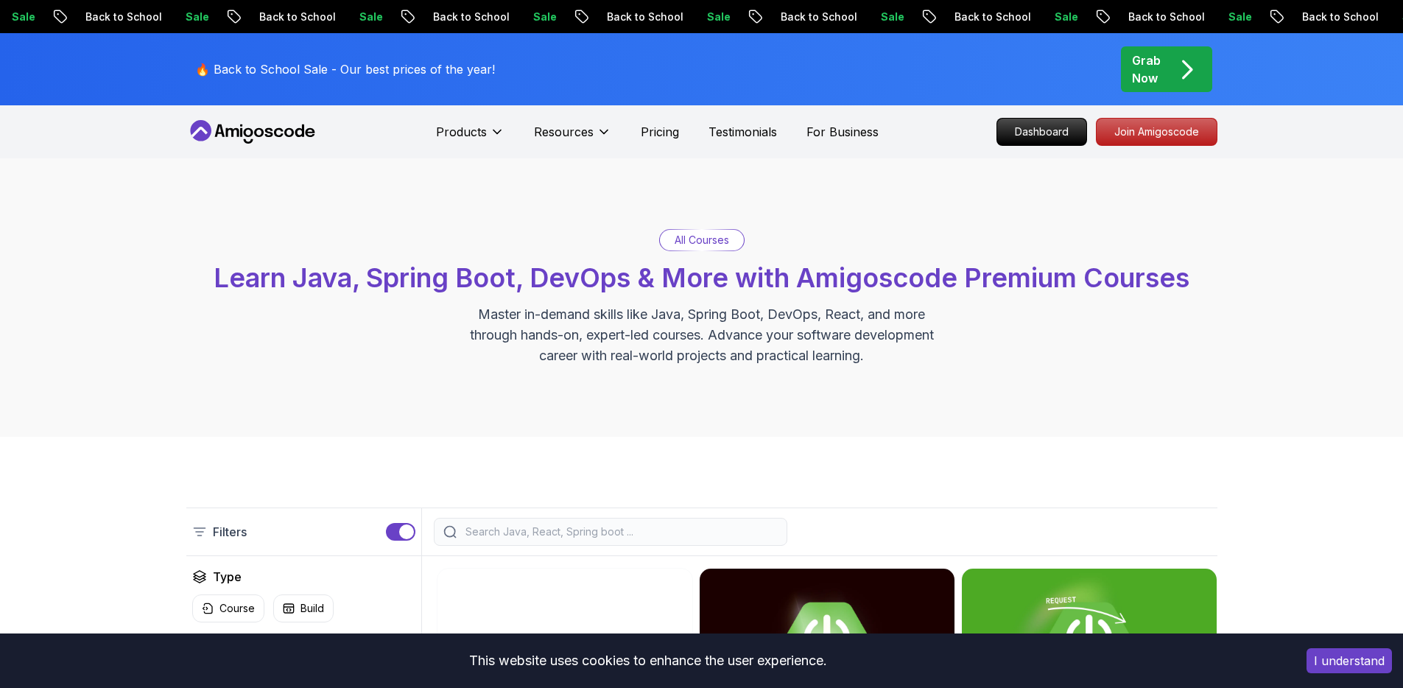
scroll to position [376, 0]
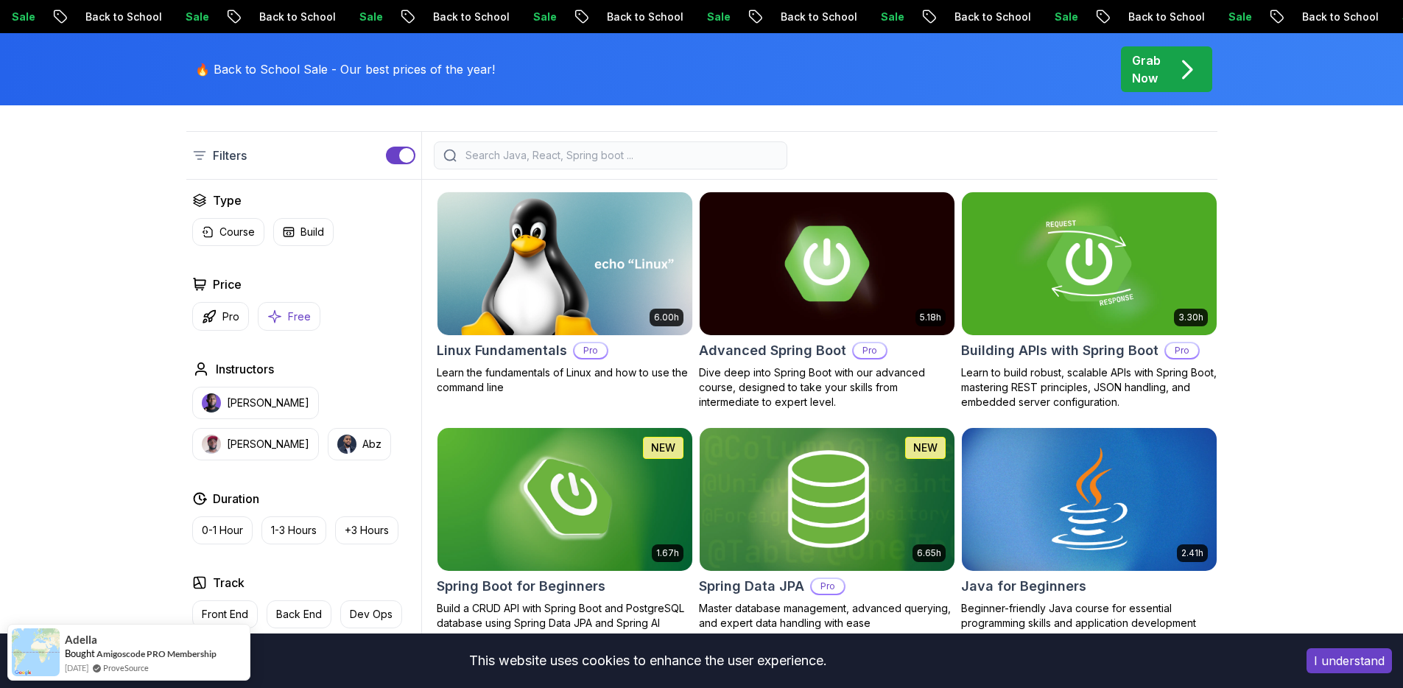
click at [309, 322] on button "Free" at bounding box center [289, 316] width 63 height 29
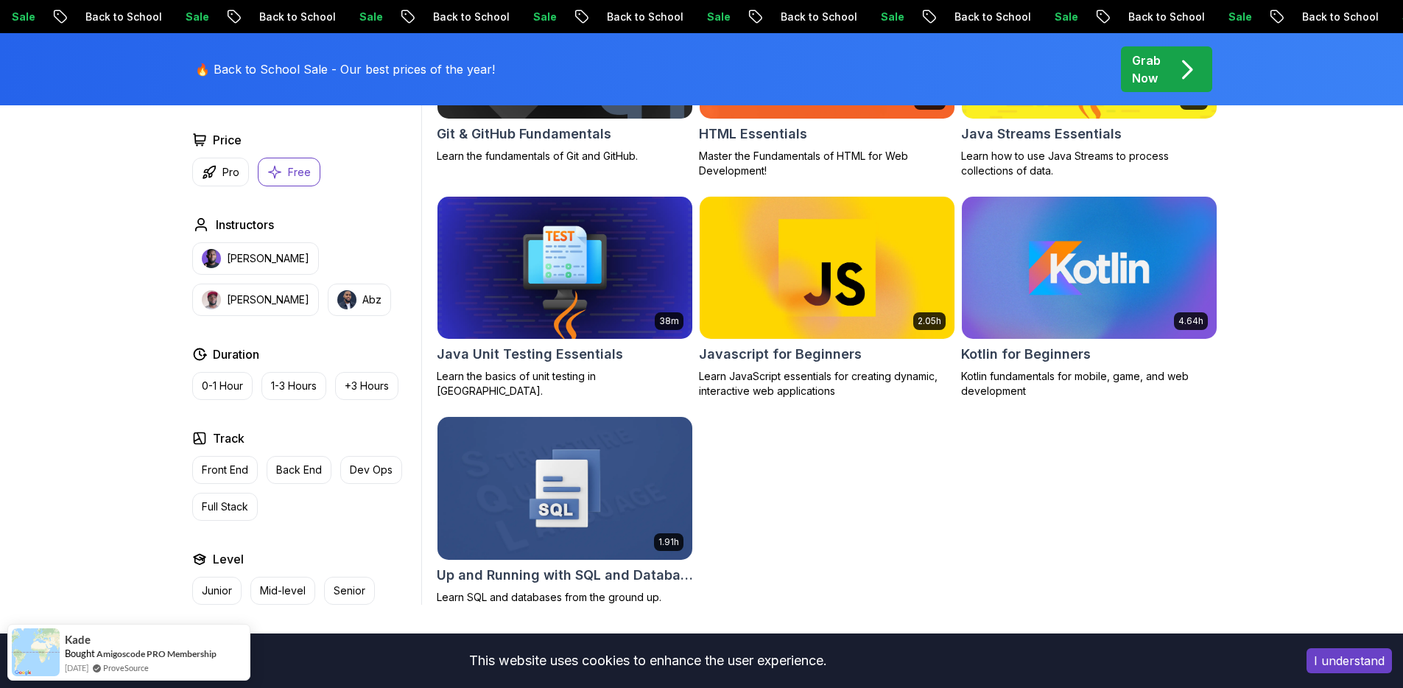
scroll to position [821, 0]
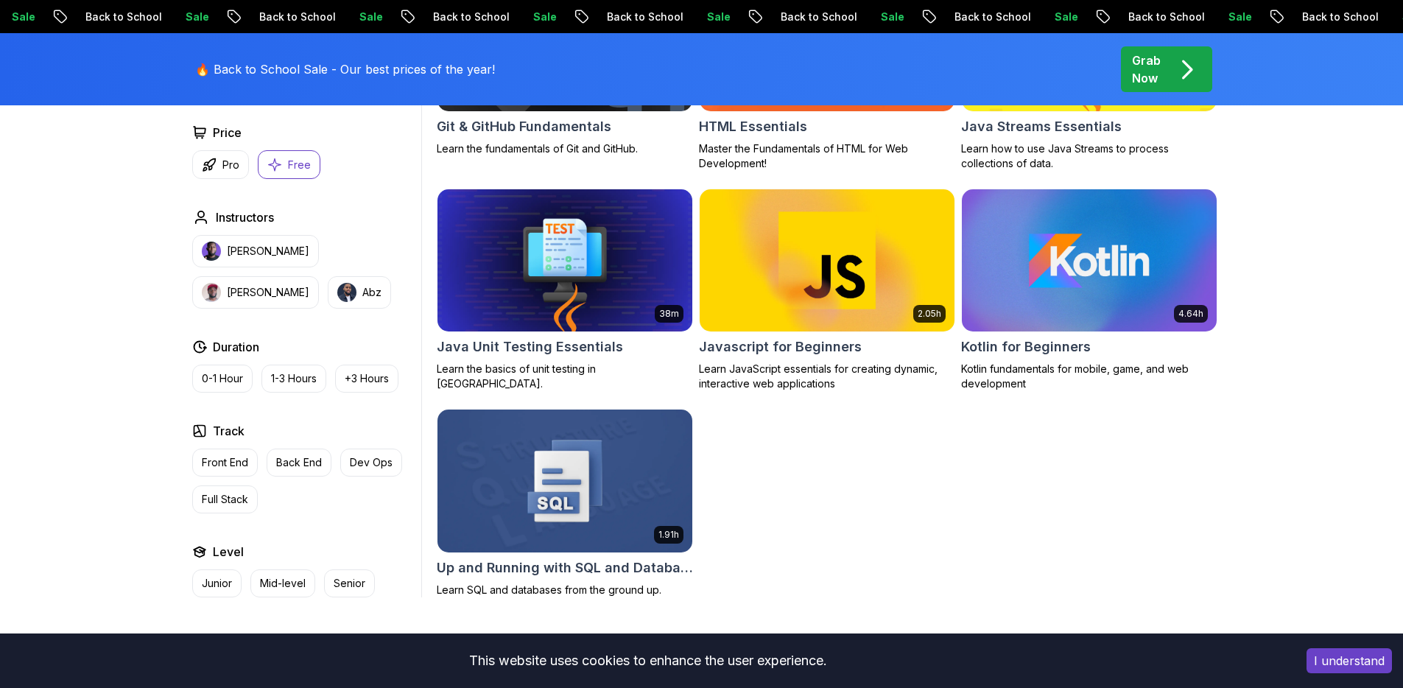
click at [561, 465] on img at bounding box center [564, 481] width 267 height 150
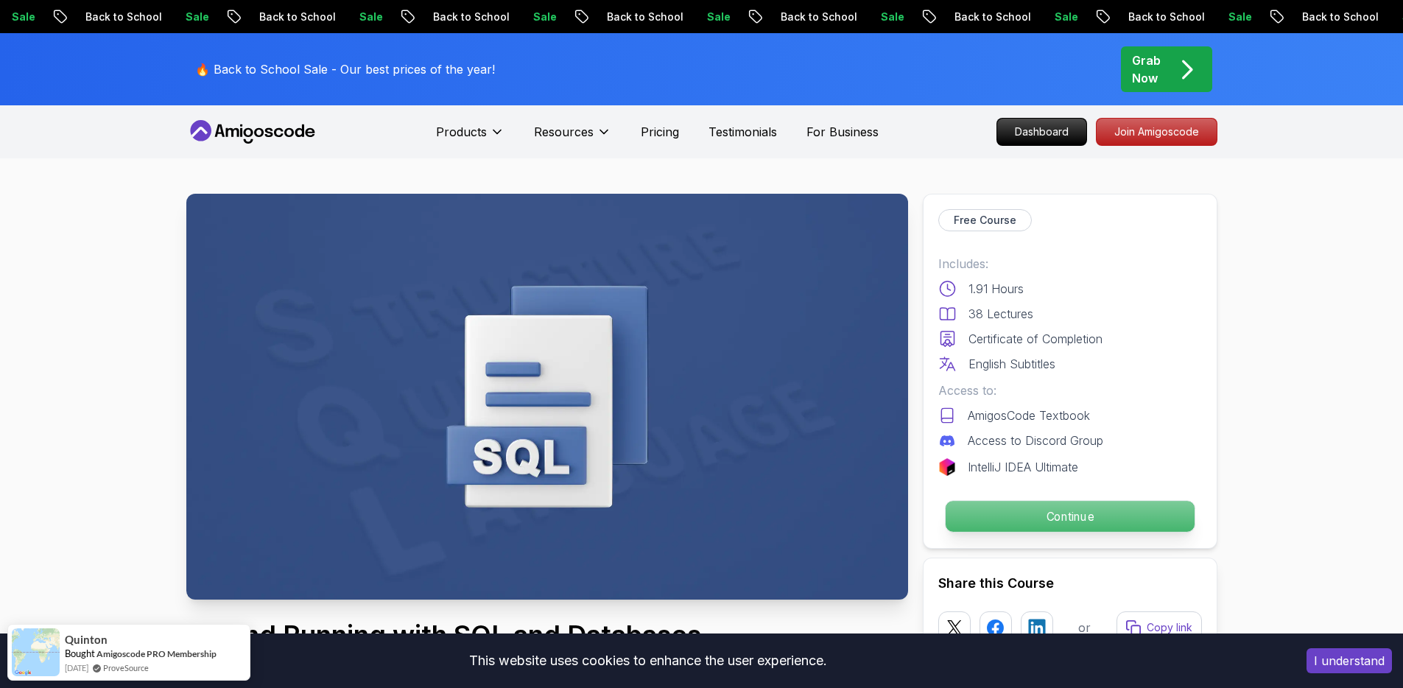
click at [1086, 514] on p "Continue" at bounding box center [1069, 516] width 249 height 31
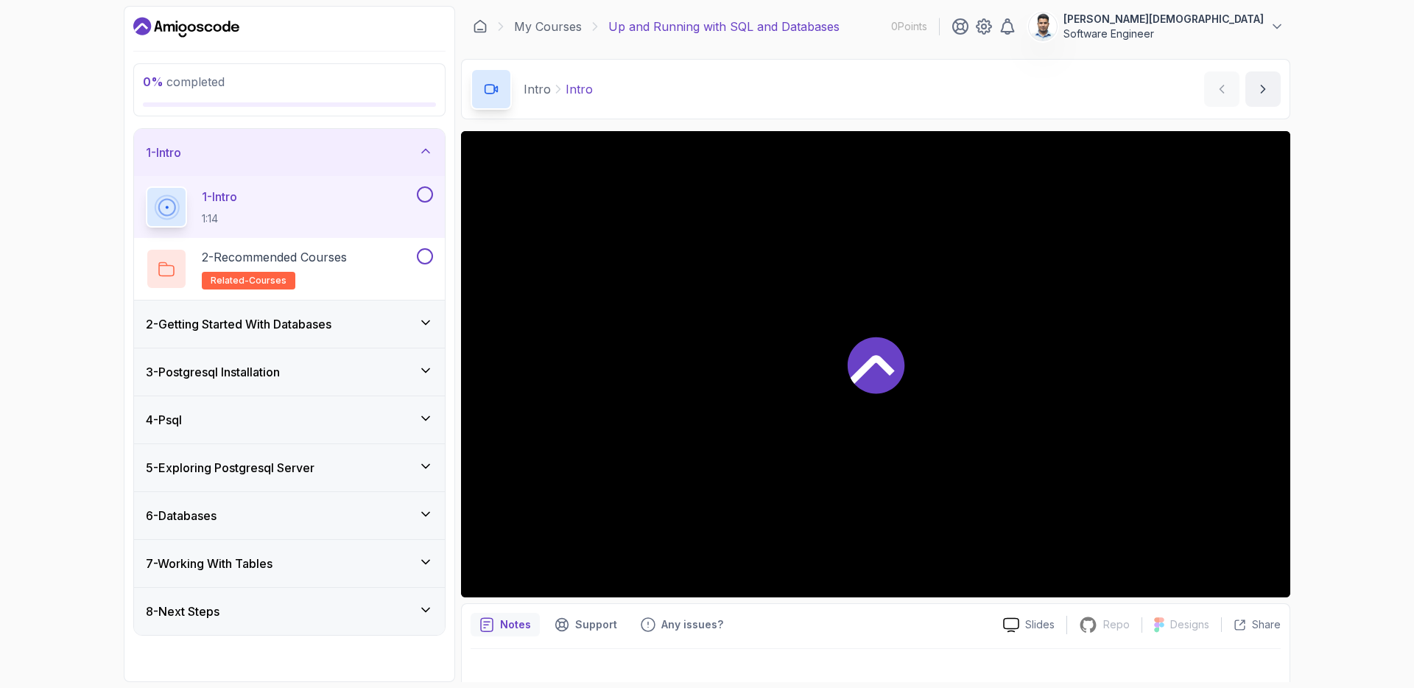
click at [331, 325] on h3 "2 - Getting Started With Databases" at bounding box center [239, 324] width 186 height 18
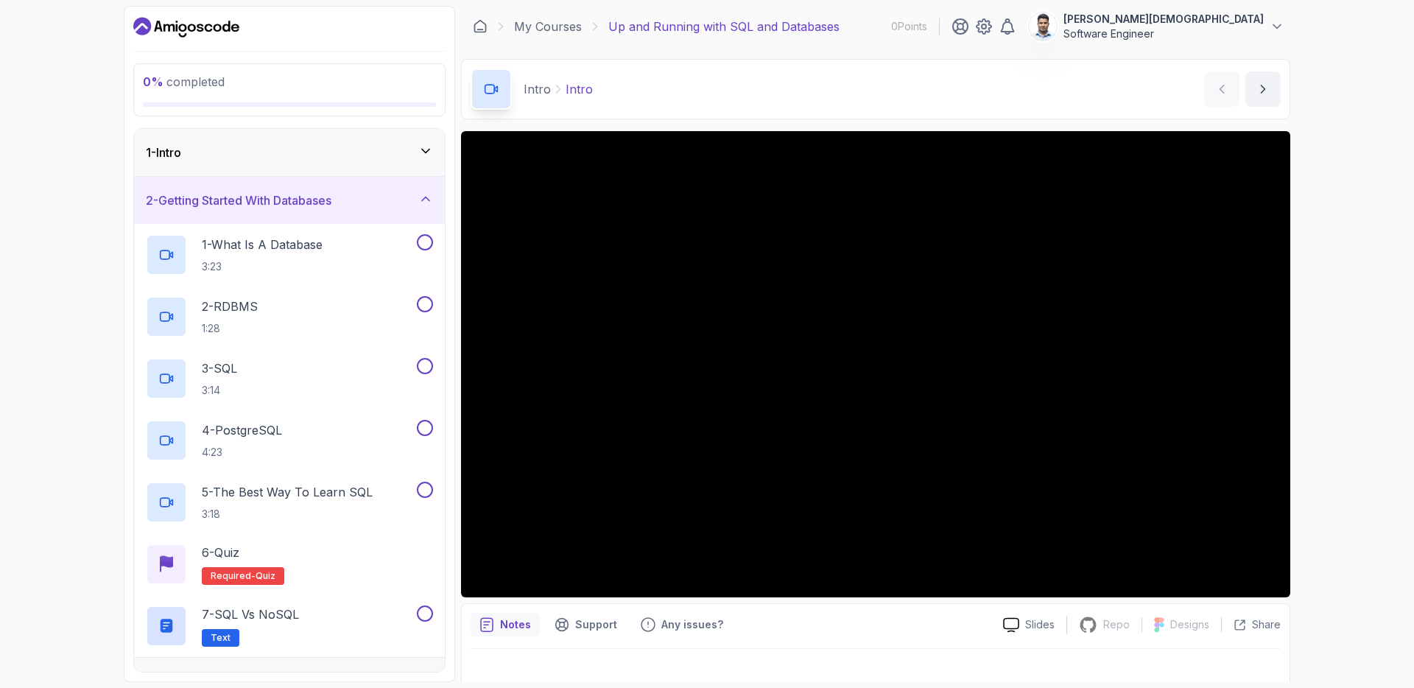
click at [348, 205] on div "2 - Getting Started With Databases" at bounding box center [289, 200] width 287 height 18
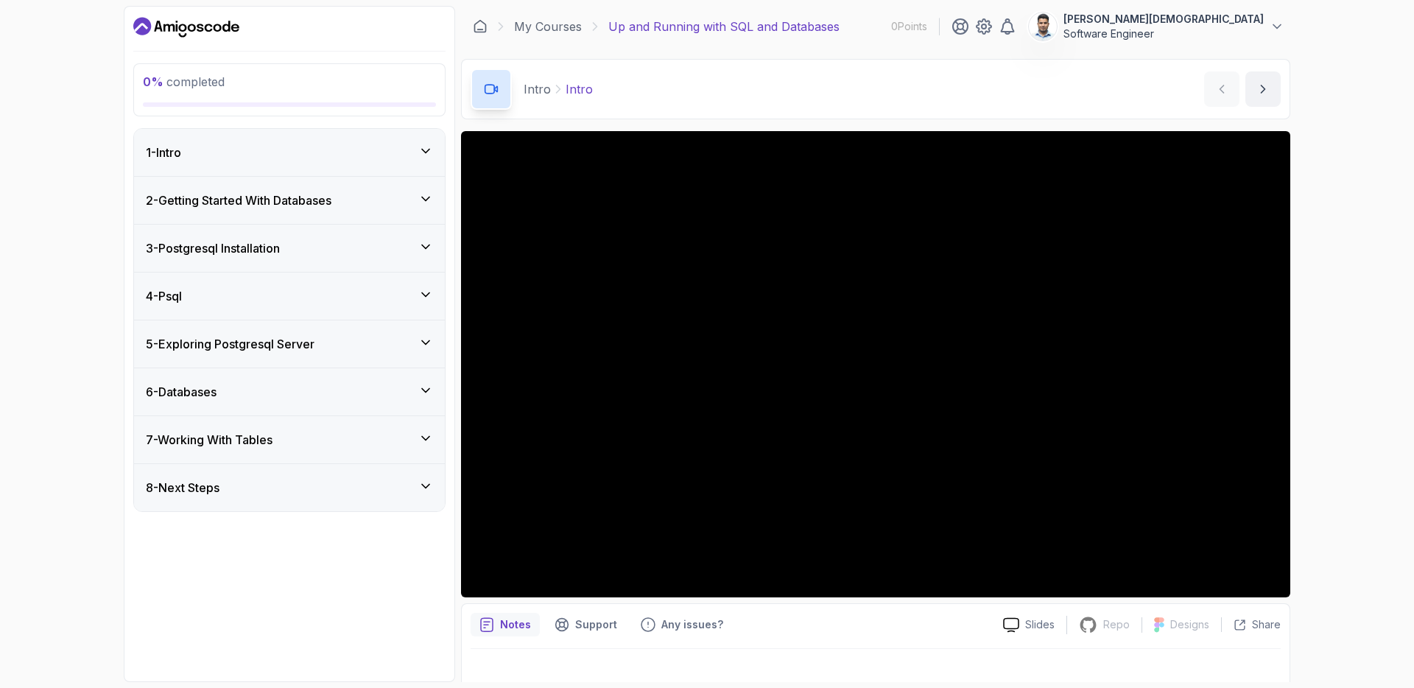
click at [299, 485] on div "8 - Next Steps" at bounding box center [289, 488] width 287 height 18
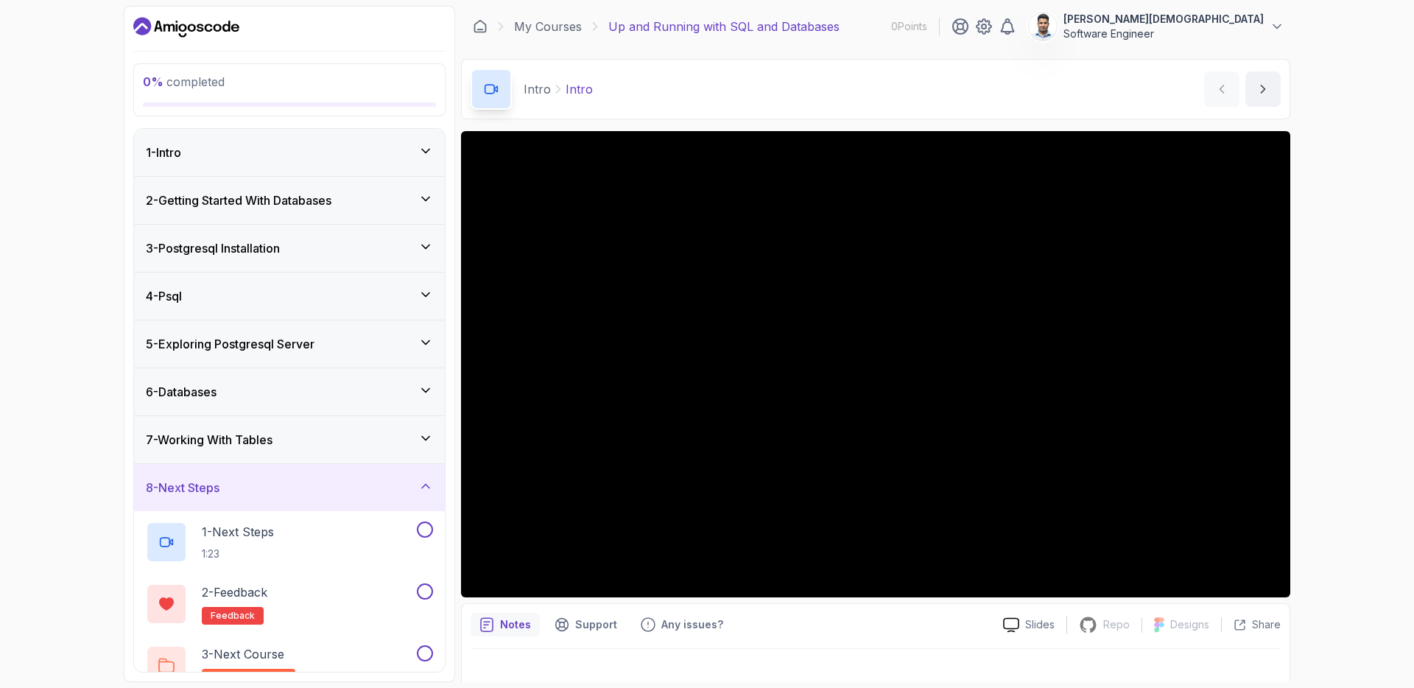
click at [326, 493] on div "8 - Next Steps" at bounding box center [289, 488] width 287 height 18
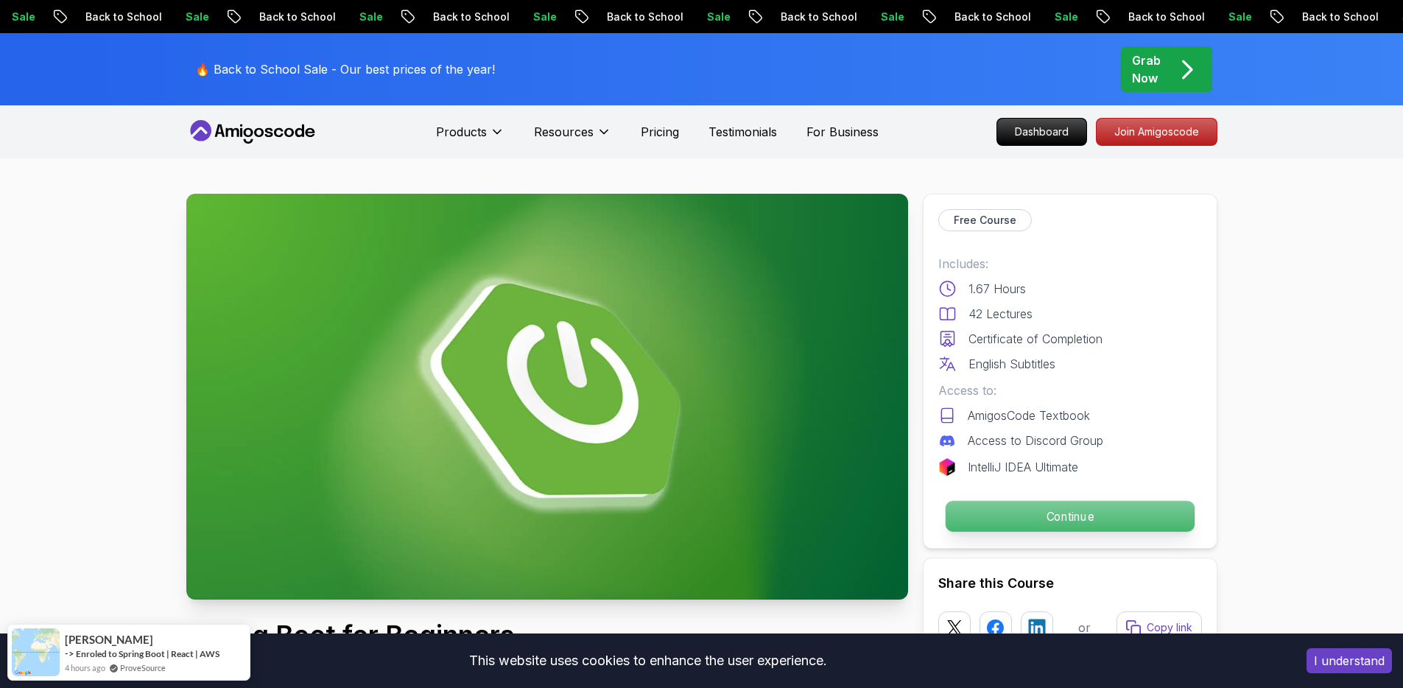
click at [1108, 527] on p "Continue" at bounding box center [1069, 516] width 249 height 31
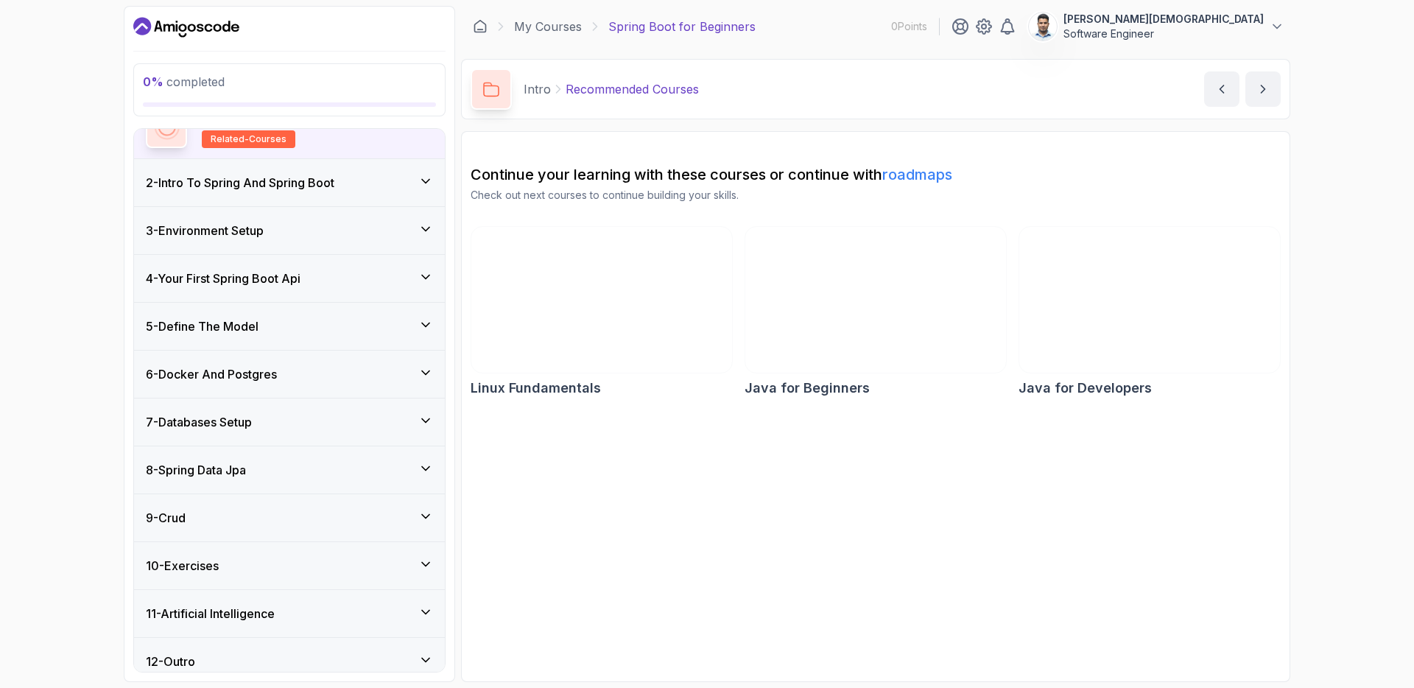
scroll to position [155, 0]
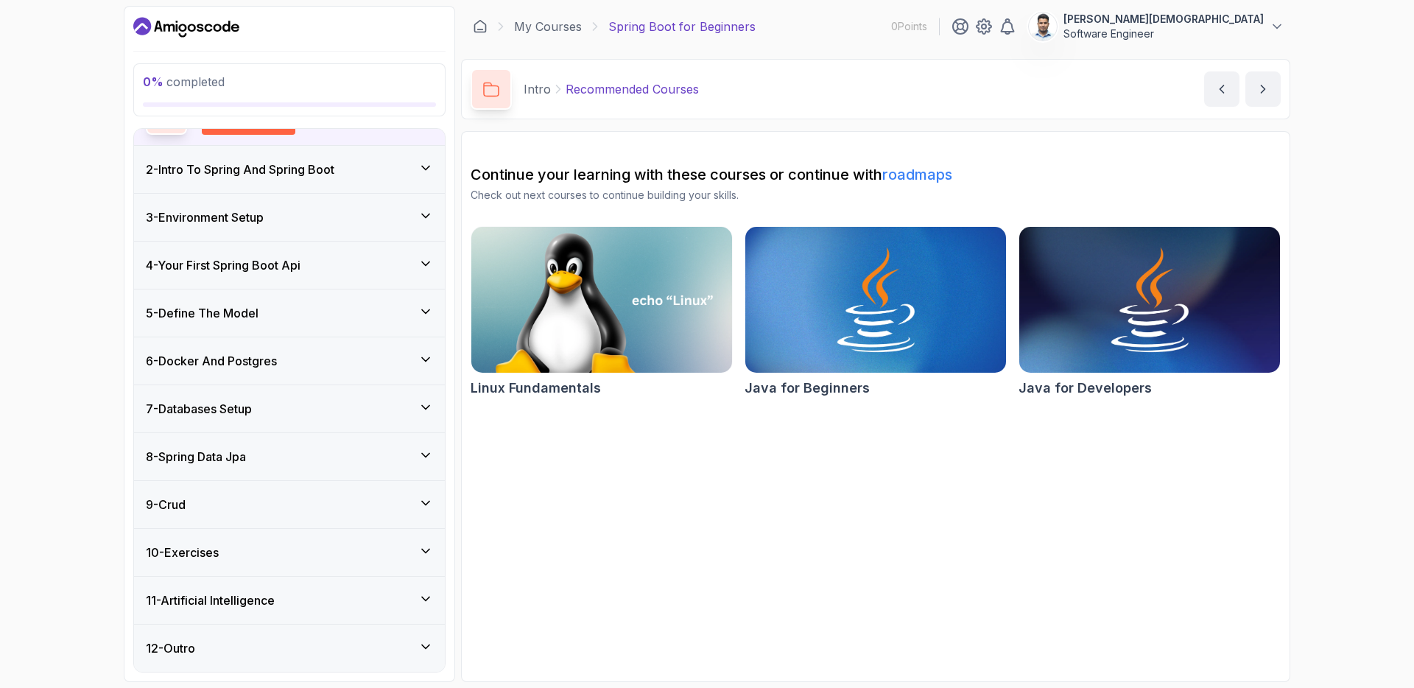
click at [313, 591] on div "11 - Artificial Intelligence" at bounding box center [289, 600] width 311 height 47
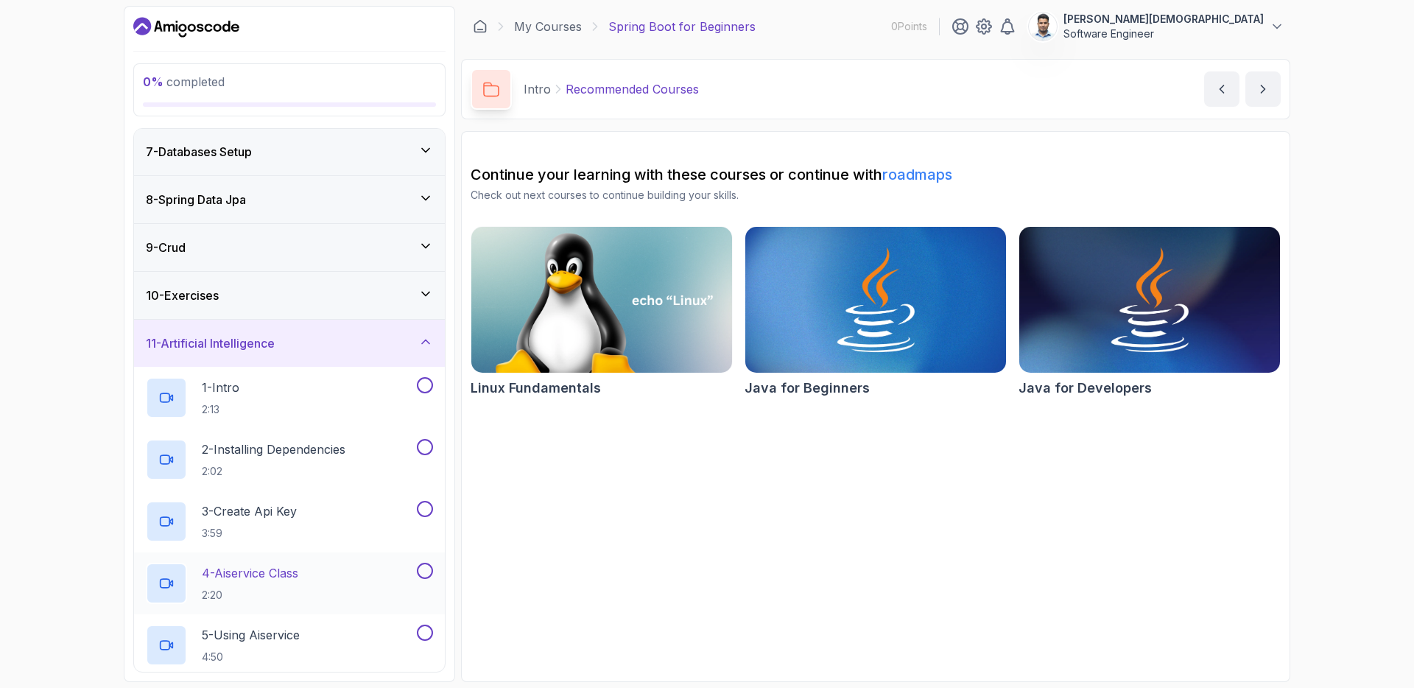
scroll to position [435, 0]
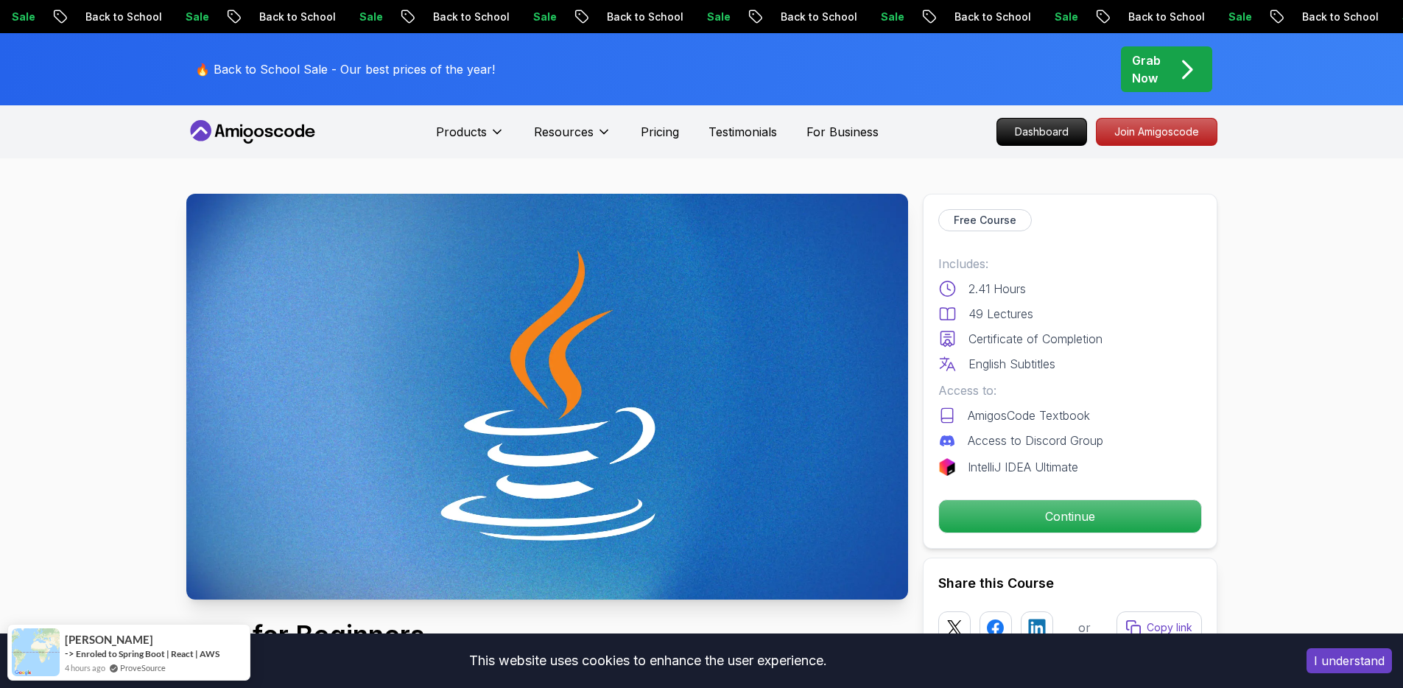
click at [1019, 521] on p "Continue" at bounding box center [1069, 516] width 249 height 31
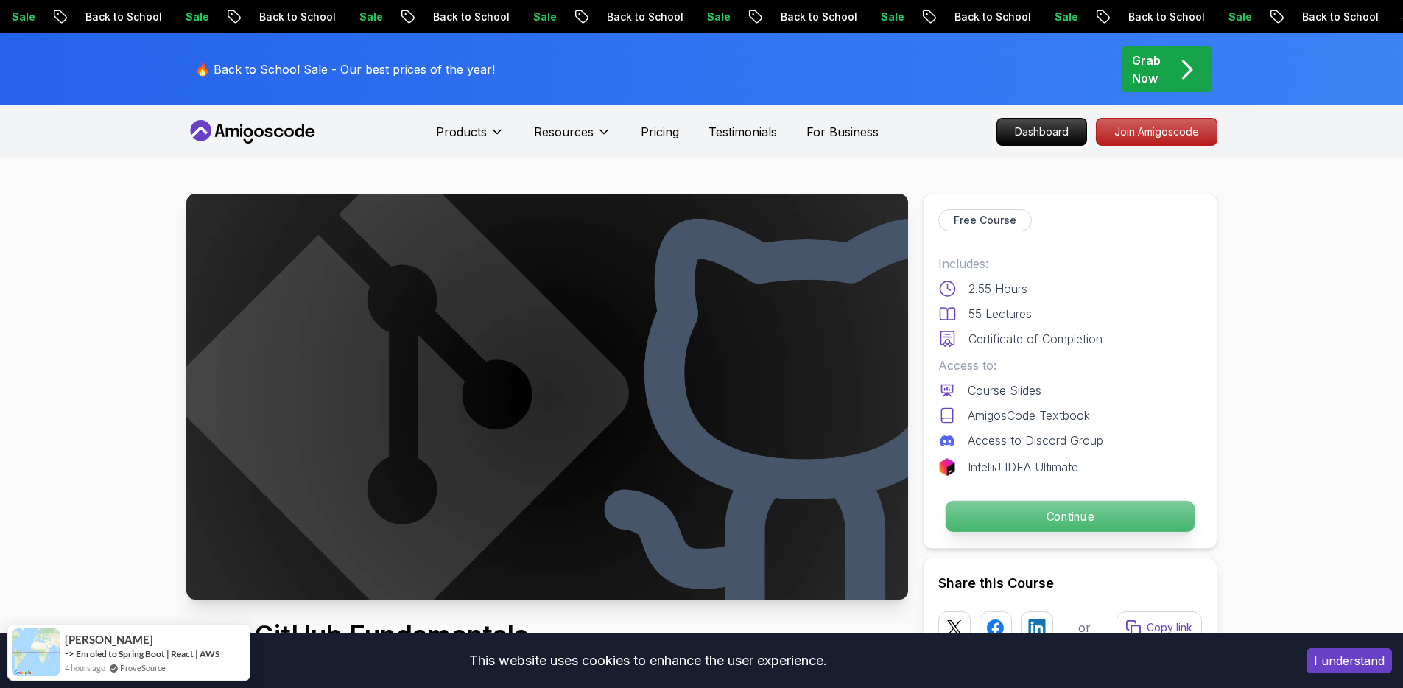
click at [1072, 521] on p "Continue" at bounding box center [1069, 516] width 249 height 31
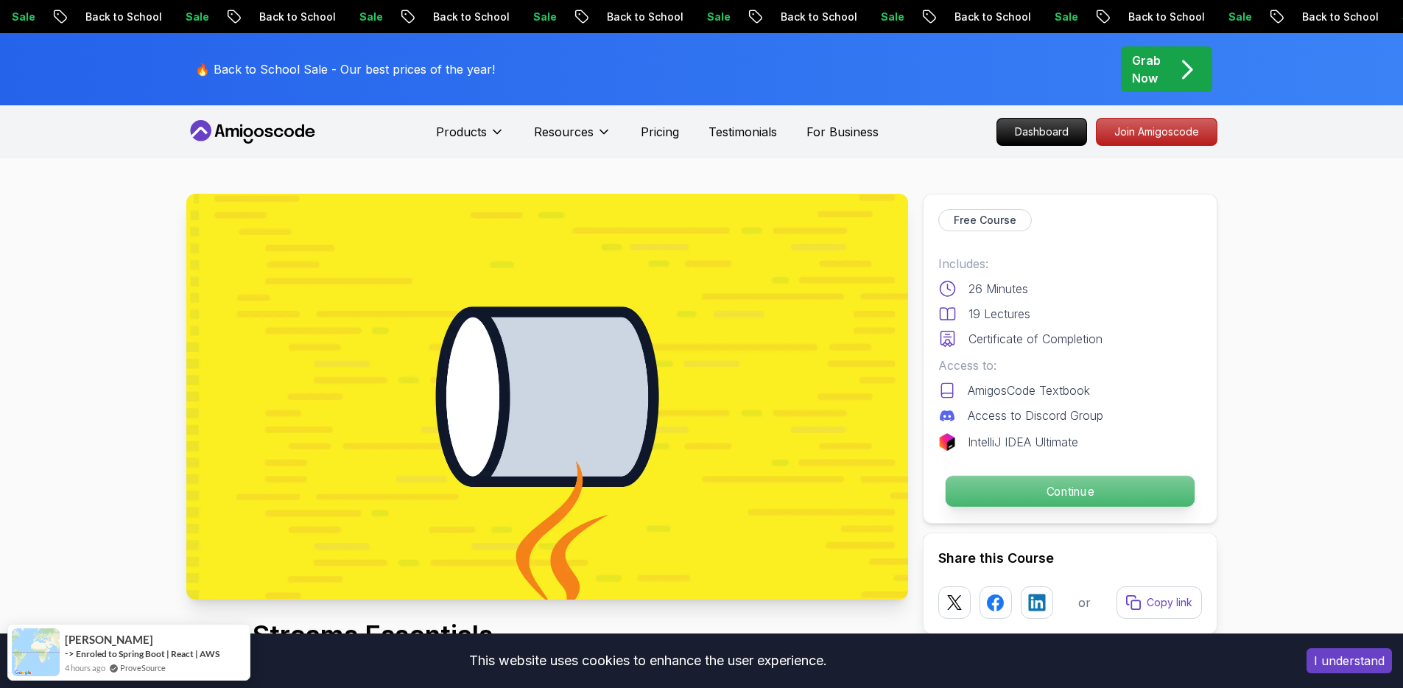
click at [1043, 495] on p "Continue" at bounding box center [1069, 491] width 249 height 31
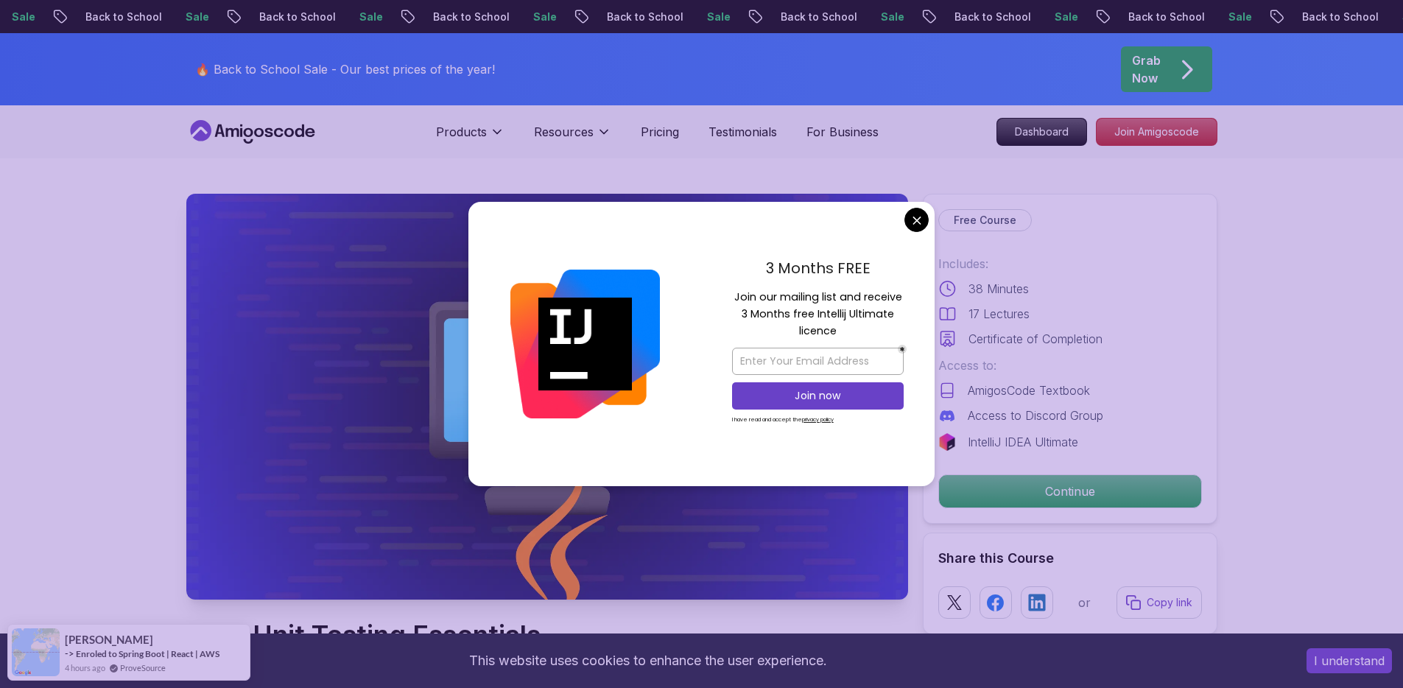
click at [902, 225] on div "3 Months FREE Join our mailing list and receive 3 Months free Intellij Ultimate…" at bounding box center [817, 344] width 233 height 284
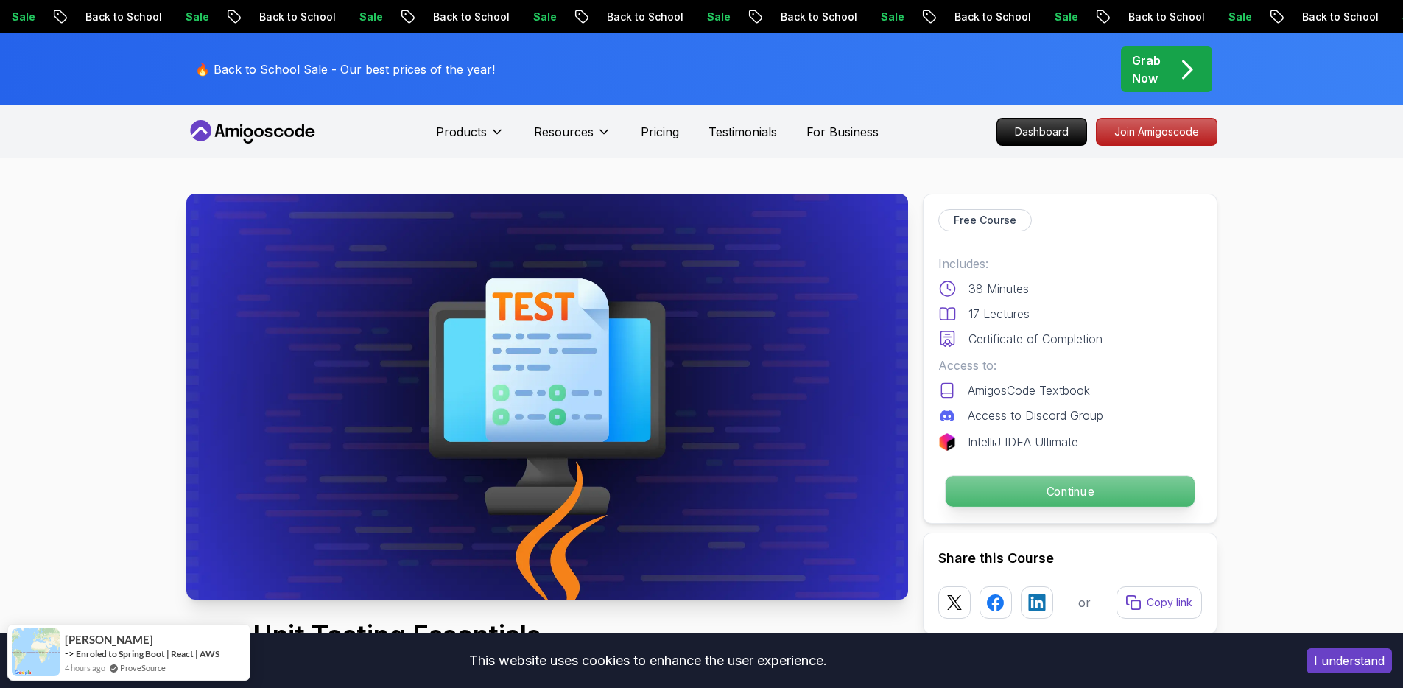
click at [1048, 491] on p "Continue" at bounding box center [1069, 491] width 249 height 31
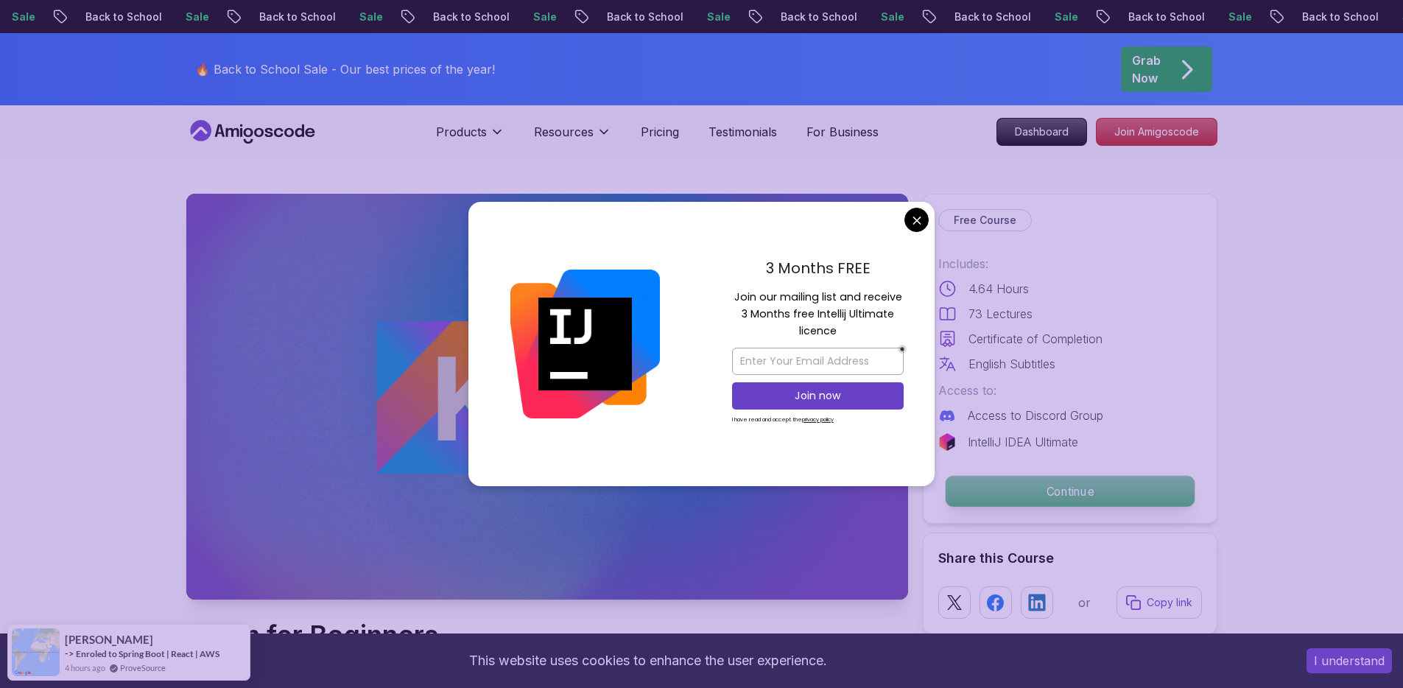
click at [1019, 502] on p "Continue" at bounding box center [1069, 491] width 249 height 31
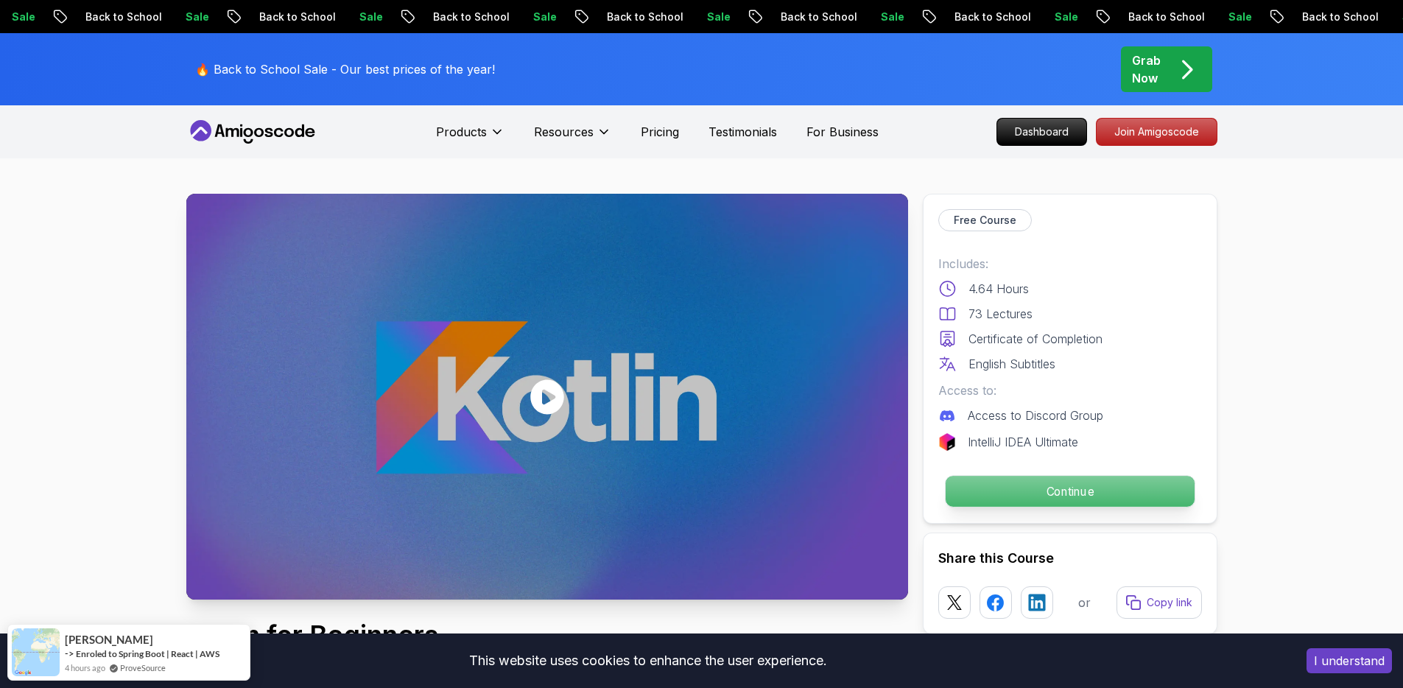
click at [1012, 492] on p "Continue" at bounding box center [1069, 491] width 249 height 31
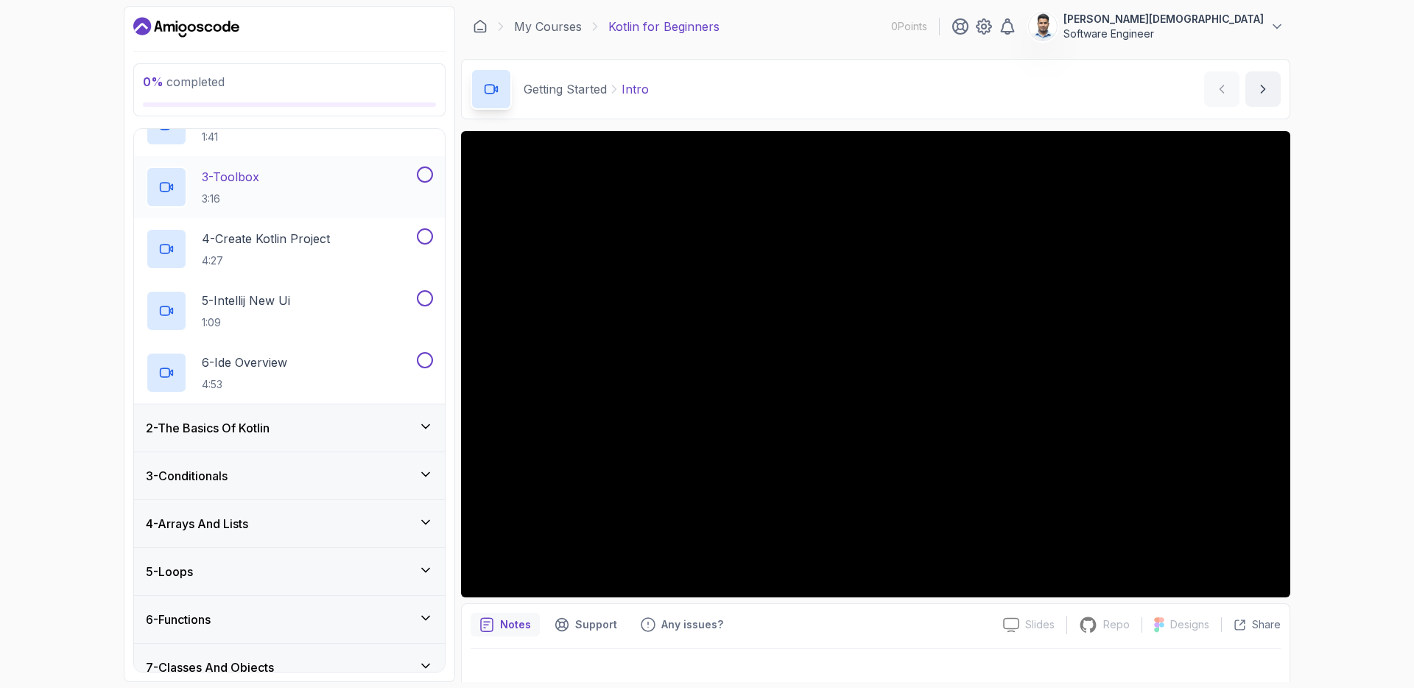
scroll to position [163, 0]
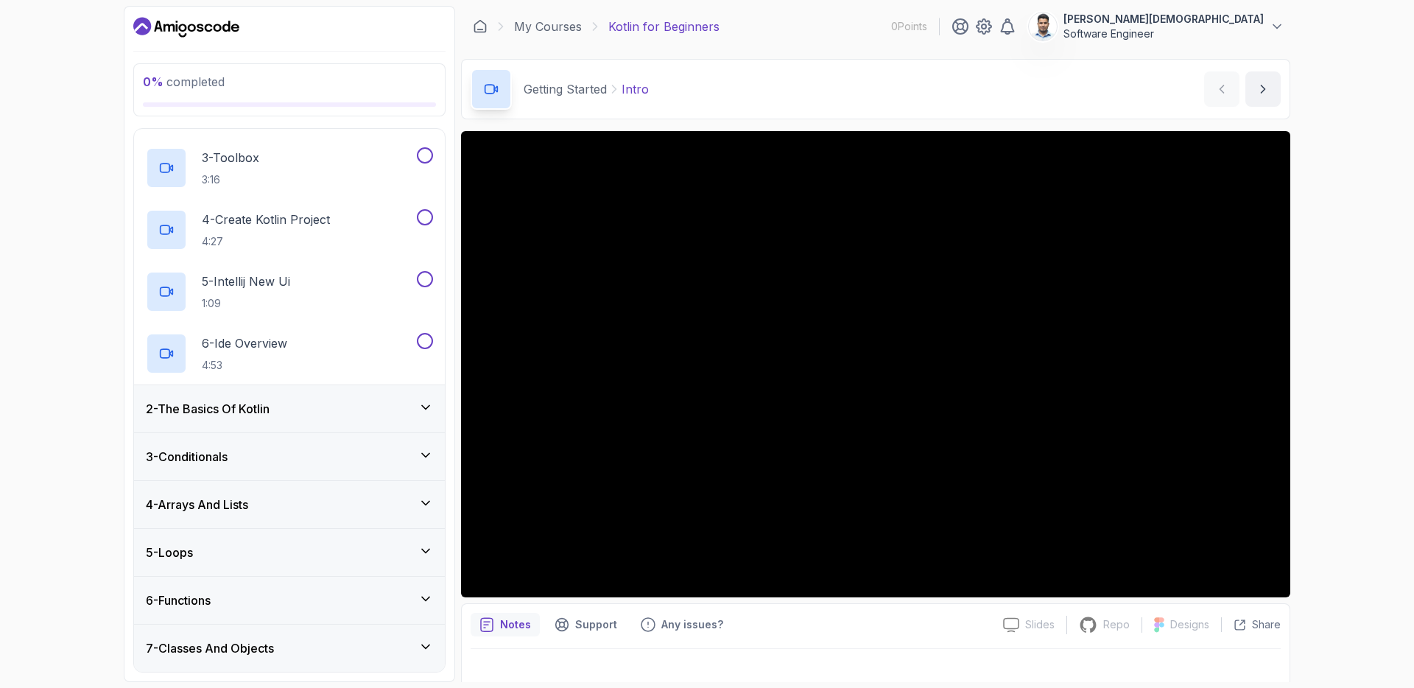
click at [1321, 312] on div "0 % completed 1 - Getting Started 1 - Intro 1:31 2 - [GEOGRAPHIC_DATA] 1:41 3 -…" at bounding box center [707, 344] width 1414 height 688
click at [1325, 359] on div "0 % completed 1 - Getting Started 1 - Intro 1:31 2 - [GEOGRAPHIC_DATA] 1:41 3 -…" at bounding box center [707, 344] width 1414 height 688
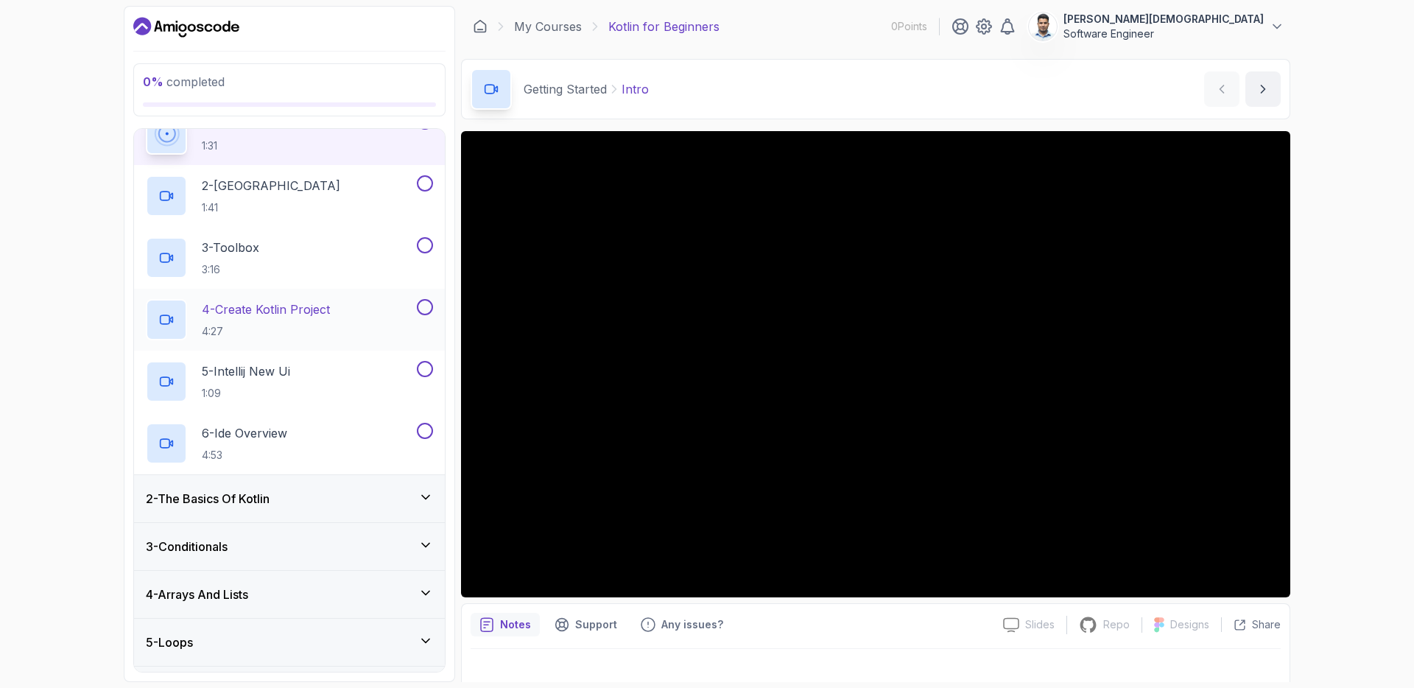
scroll to position [0, 0]
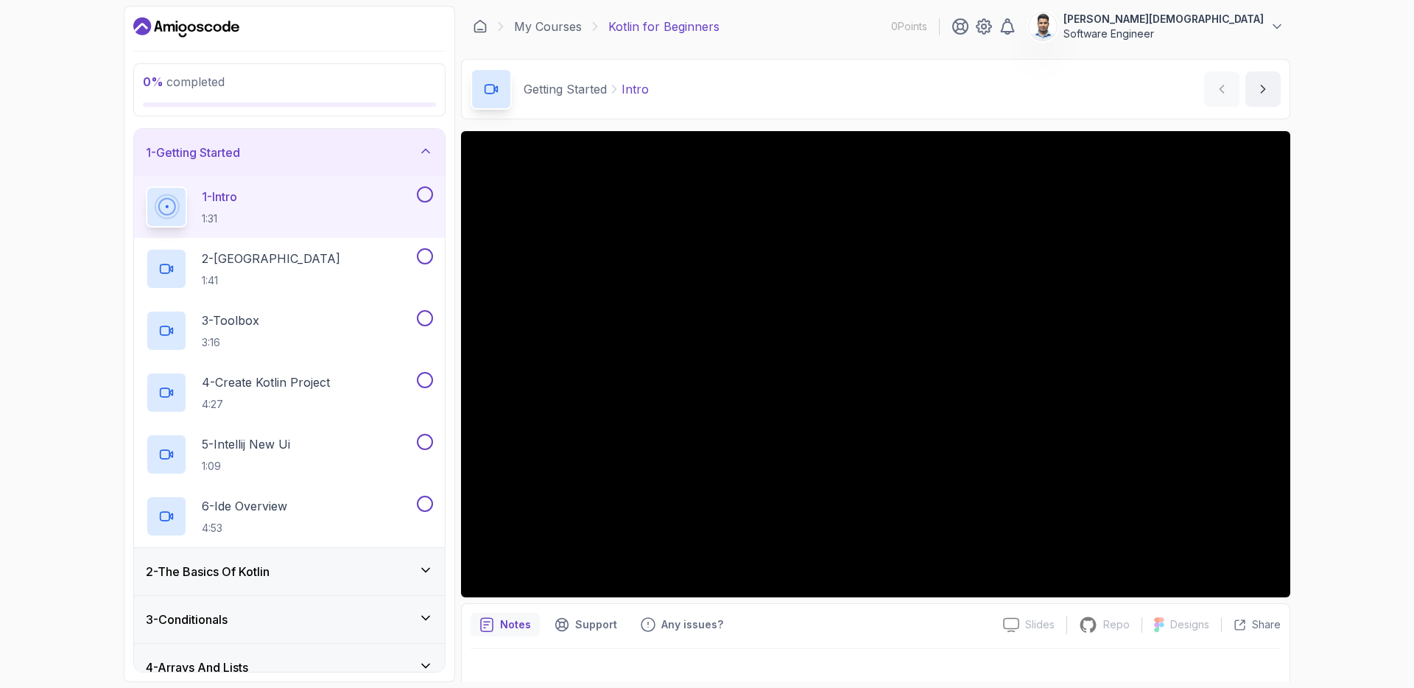
click at [1347, 150] on div "0 % completed 1 - Getting Started 1 - Intro 1:31 2 - [GEOGRAPHIC_DATA] 1:41 3 -…" at bounding box center [707, 344] width 1414 height 688
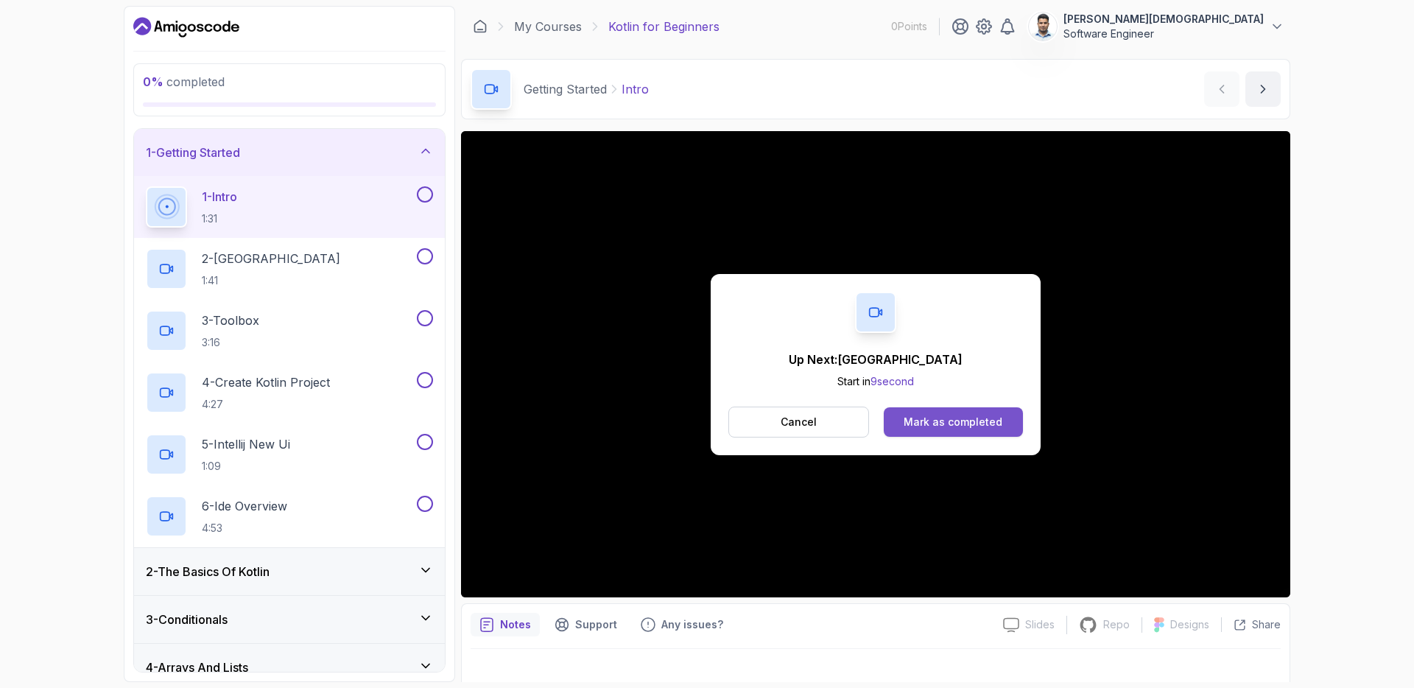
click at [957, 419] on div "Mark as completed" at bounding box center [953, 422] width 99 height 15
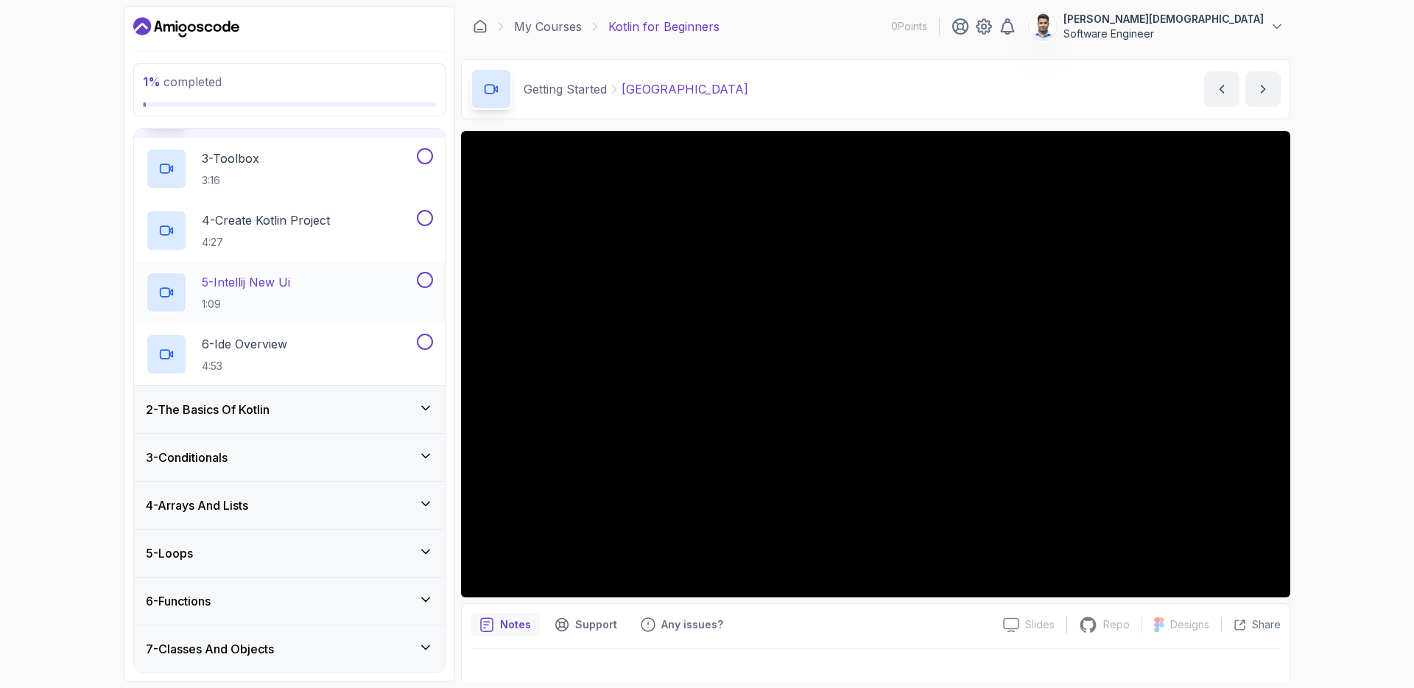
scroll to position [163, 0]
click at [524, 22] on link "My Courses" at bounding box center [548, 27] width 68 height 18
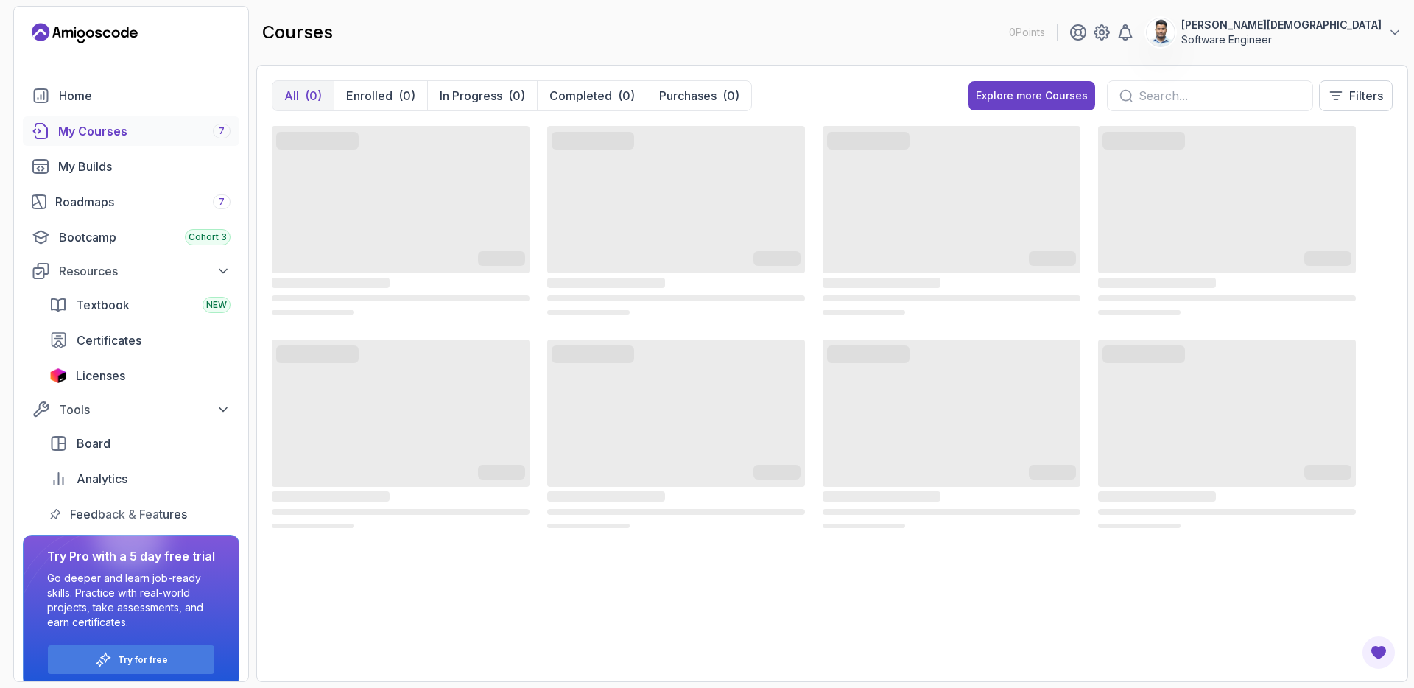
click at [1358, 41] on p "Software Engineer" at bounding box center [1281, 39] width 200 height 15
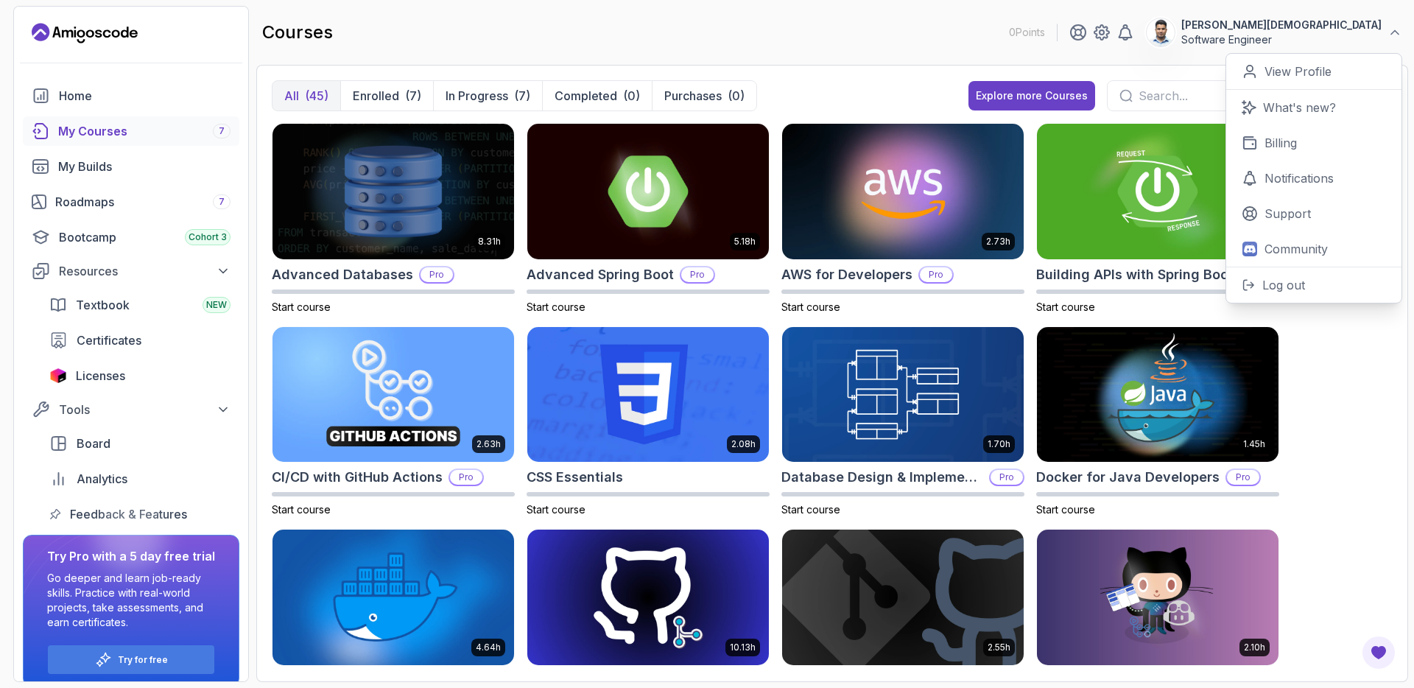
click at [1370, 426] on div "8.31h Advanced Databases Pro Start course 5.18h Advanced Spring Boot Pro Start …" at bounding box center [832, 395] width 1121 height 544
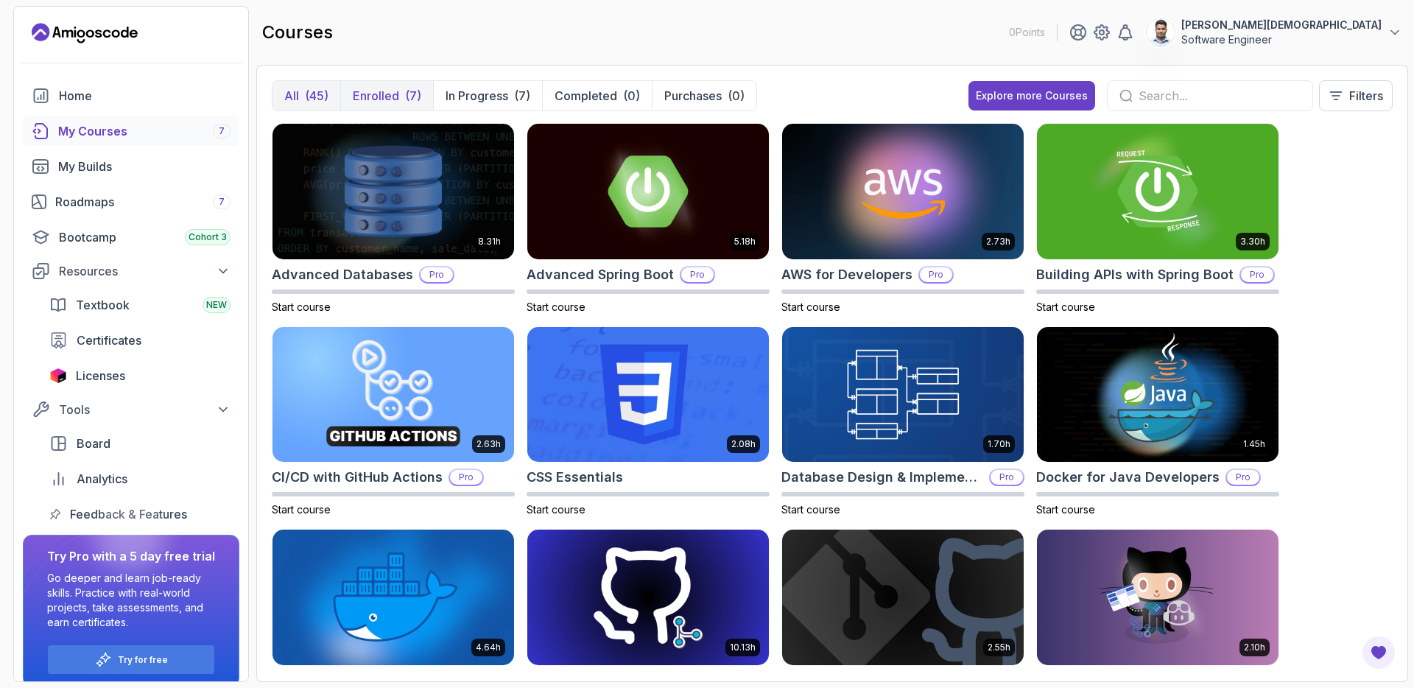
click at [370, 109] on button "Enrolled (7)" at bounding box center [386, 95] width 93 height 29
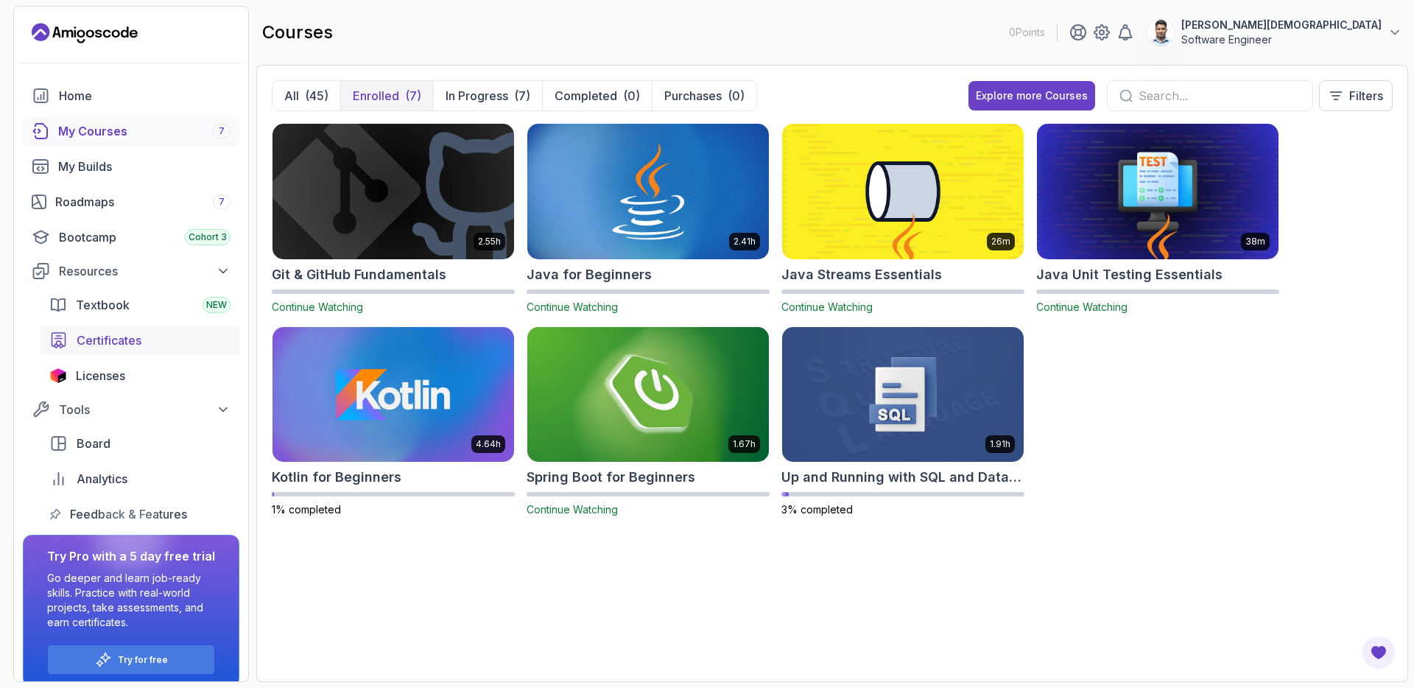
click at [137, 336] on span "Certificates" at bounding box center [109, 340] width 65 height 18
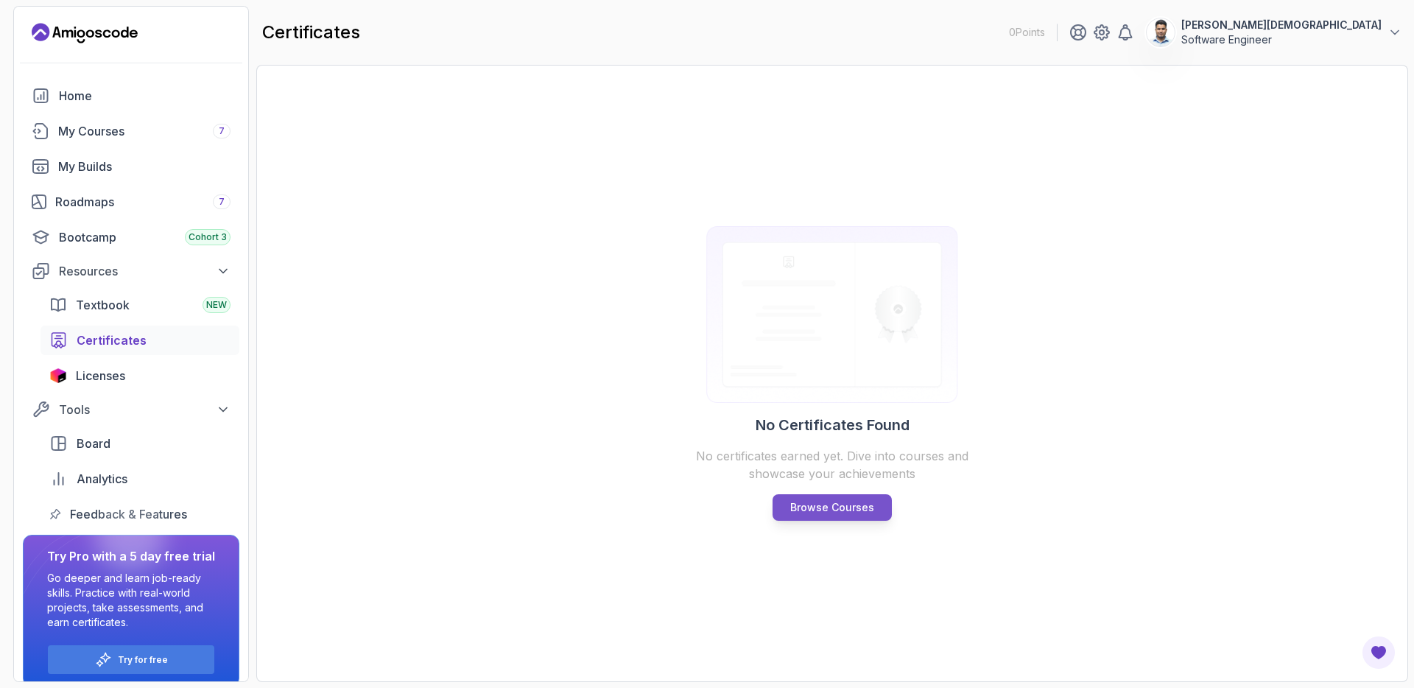
click at [824, 505] on p "Browse Courses" at bounding box center [832, 507] width 84 height 15
